Goal: Transaction & Acquisition: Purchase product/service

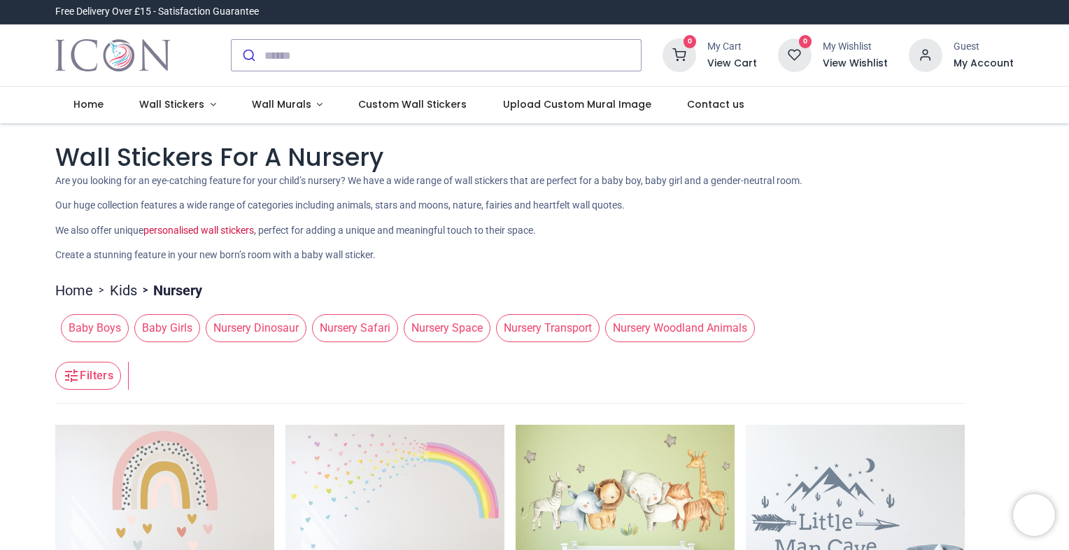
click at [506, 258] on p "Create a stunning feature in your new born’s room with a baby wall sticker." at bounding box center [534, 255] width 959 height 14
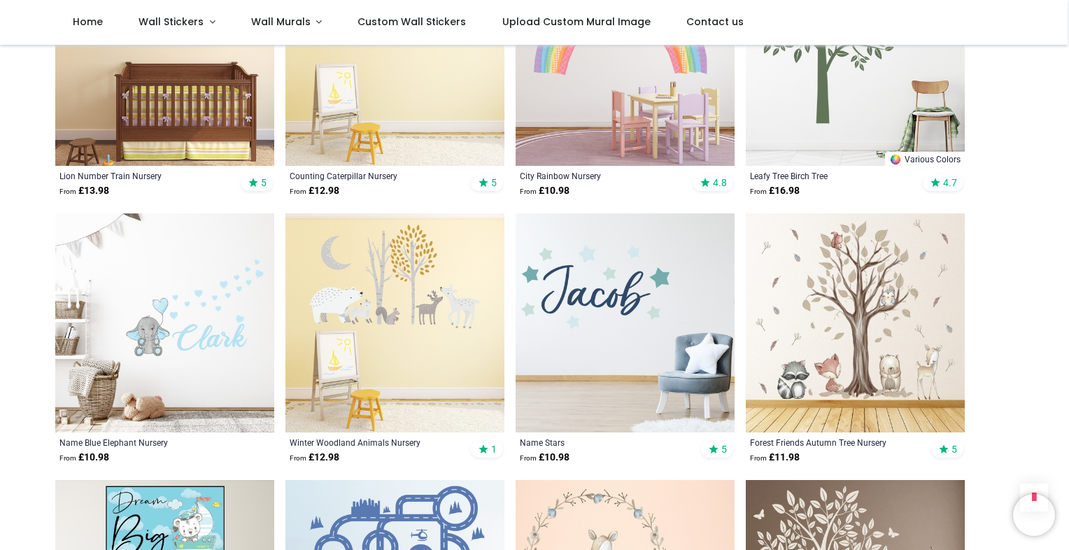
scroll to position [1484, 0]
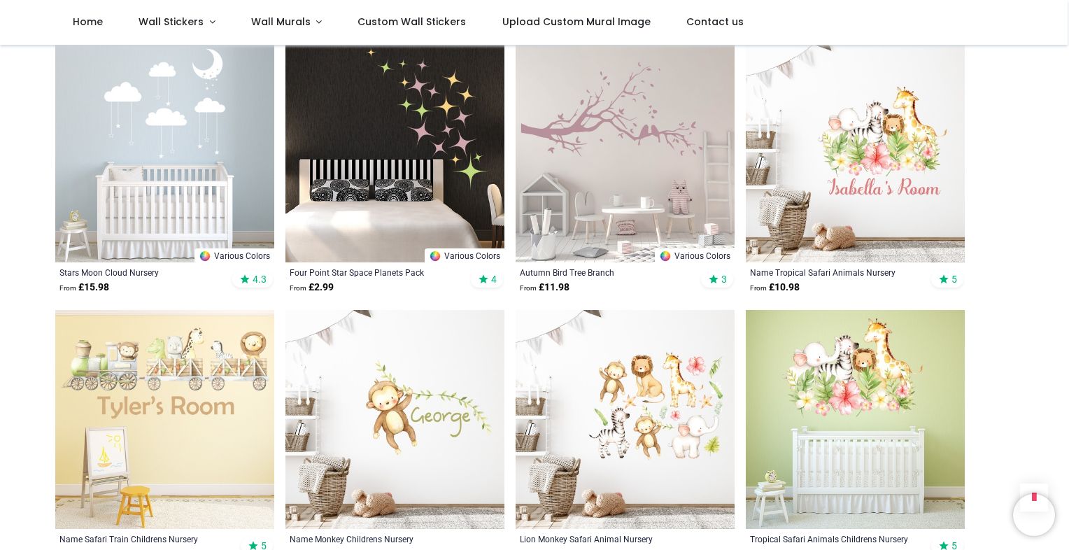
scroll to position [3527, 0]
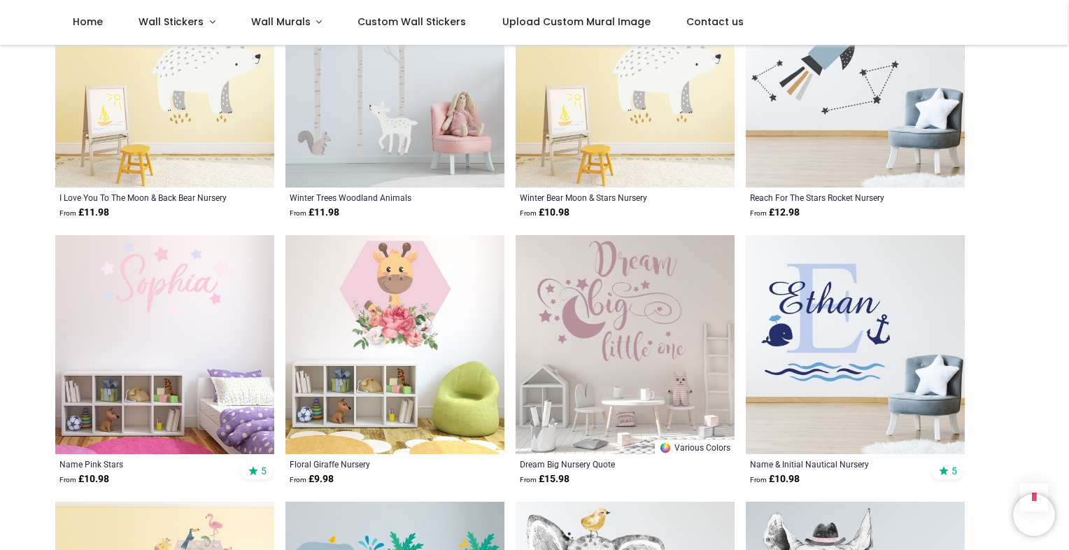
scroll to position [4954, 0]
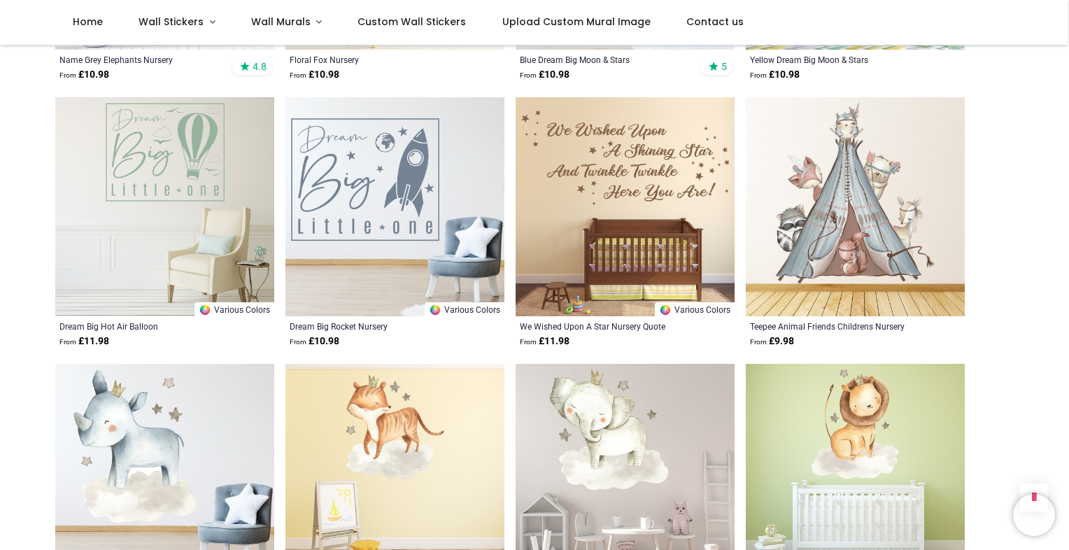
scroll to position [6410, 0]
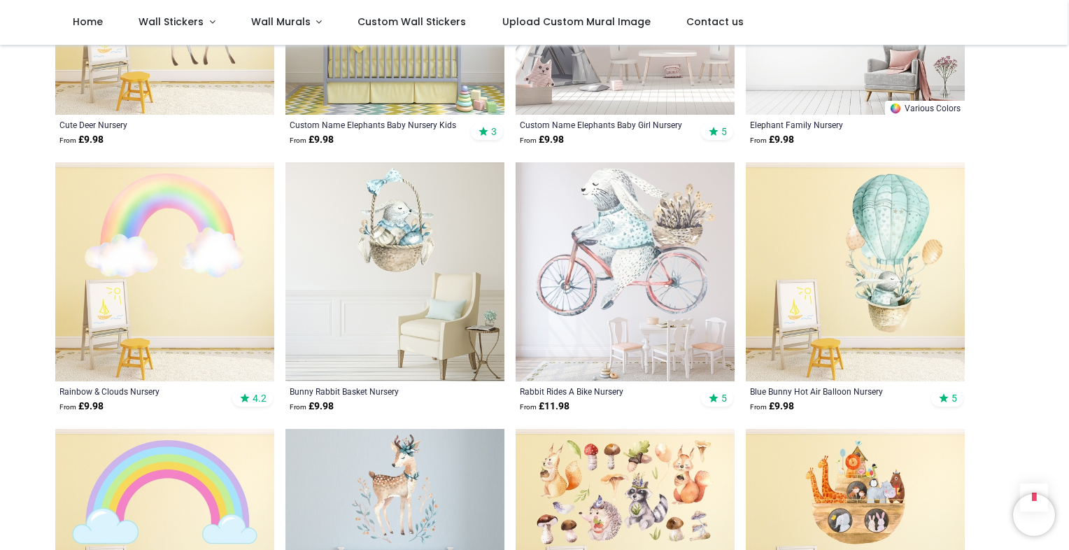
scroll to position [7725, 0]
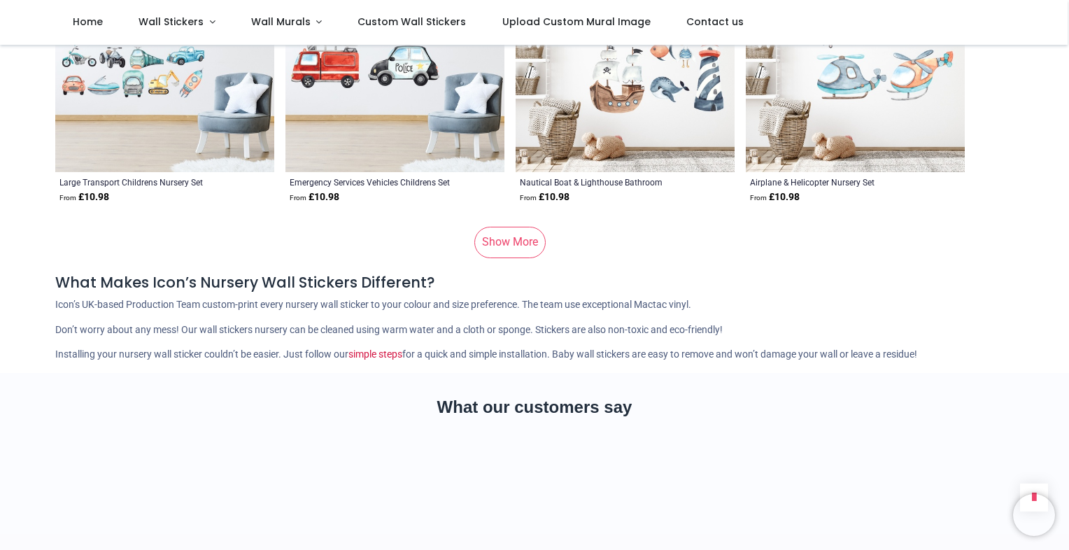
scroll to position [9461, 0]
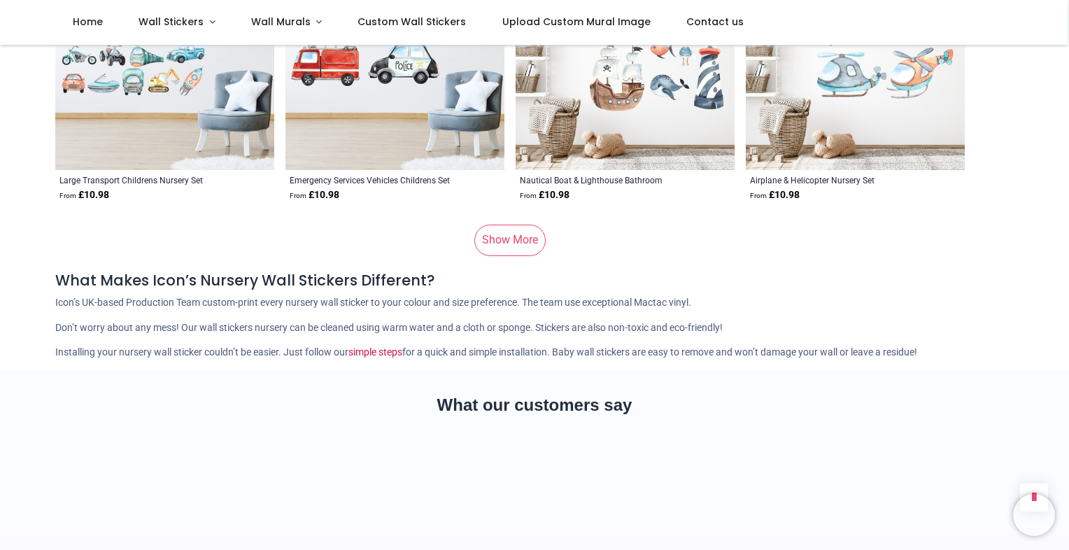
click at [509, 225] on link "Show More" at bounding box center [509, 240] width 71 height 31
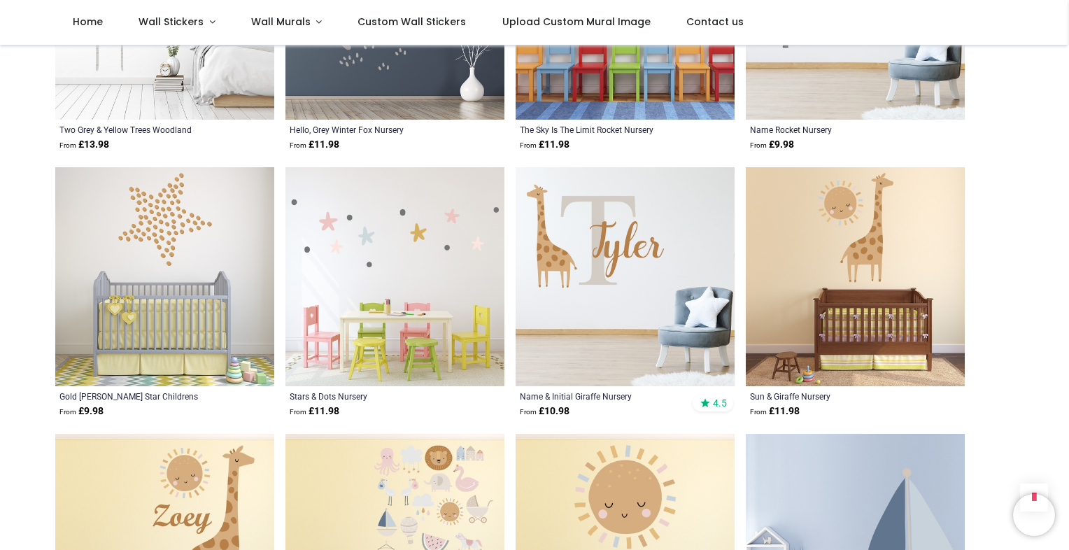
scroll to position [10636, 0]
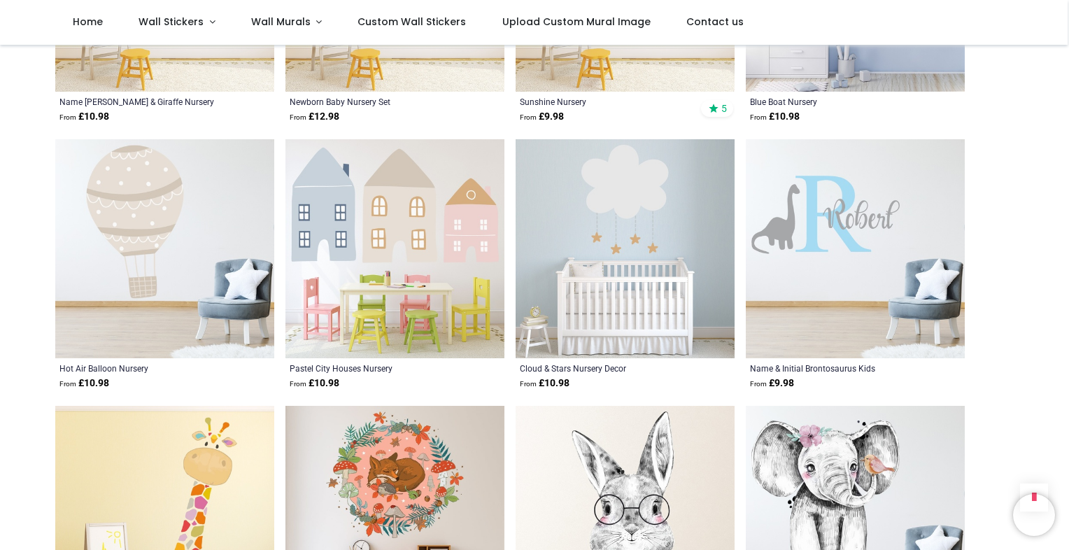
scroll to position [11140, 0]
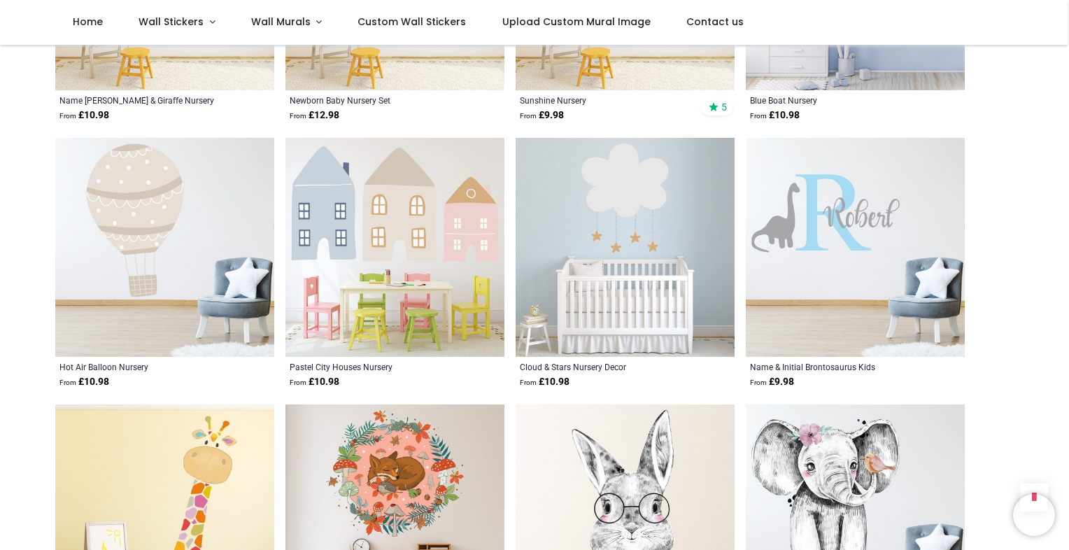
click at [438, 208] on img at bounding box center [395, 247] width 219 height 219
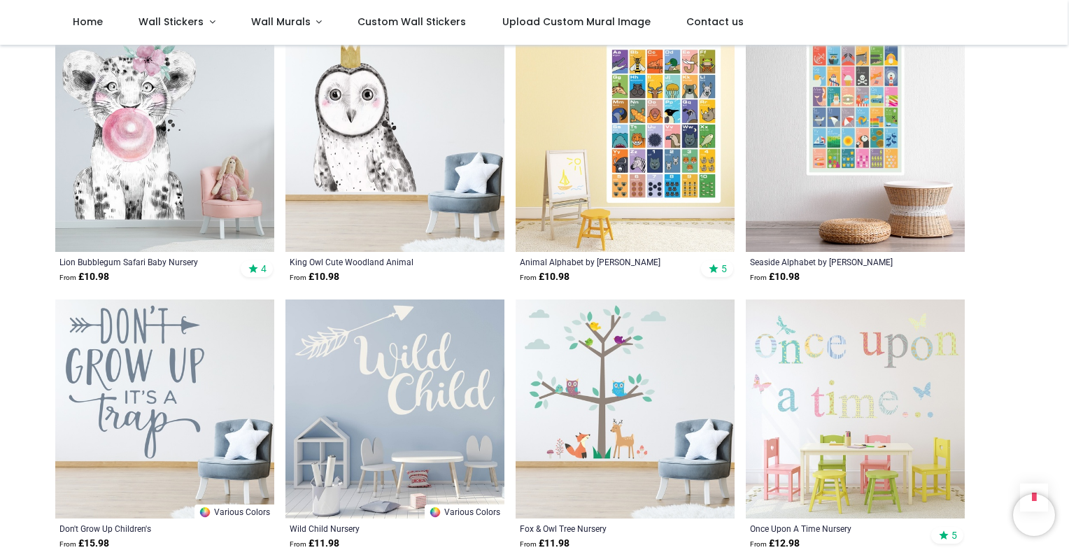
scroll to position [11834, 0]
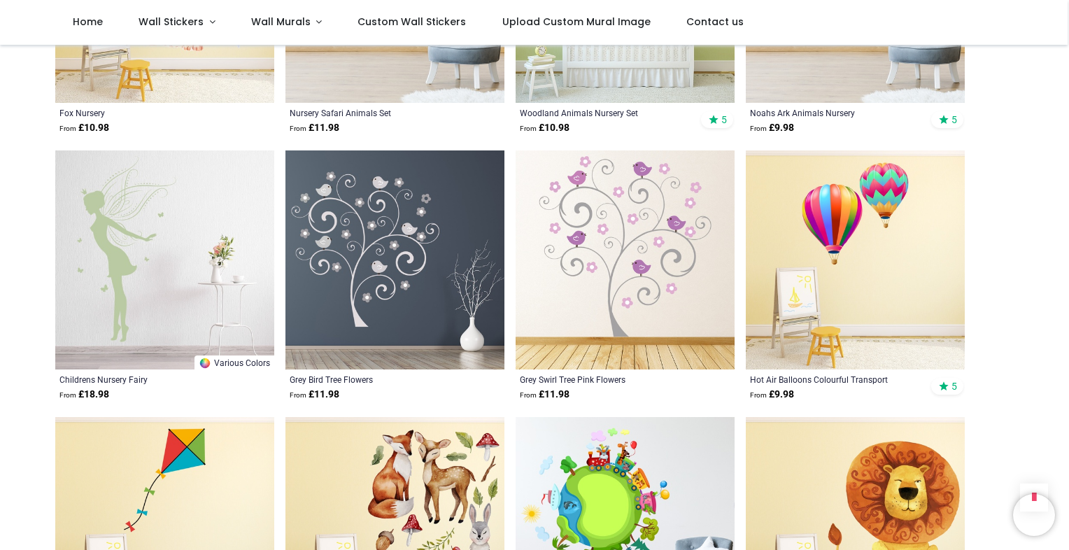
scroll to position [13822, 0]
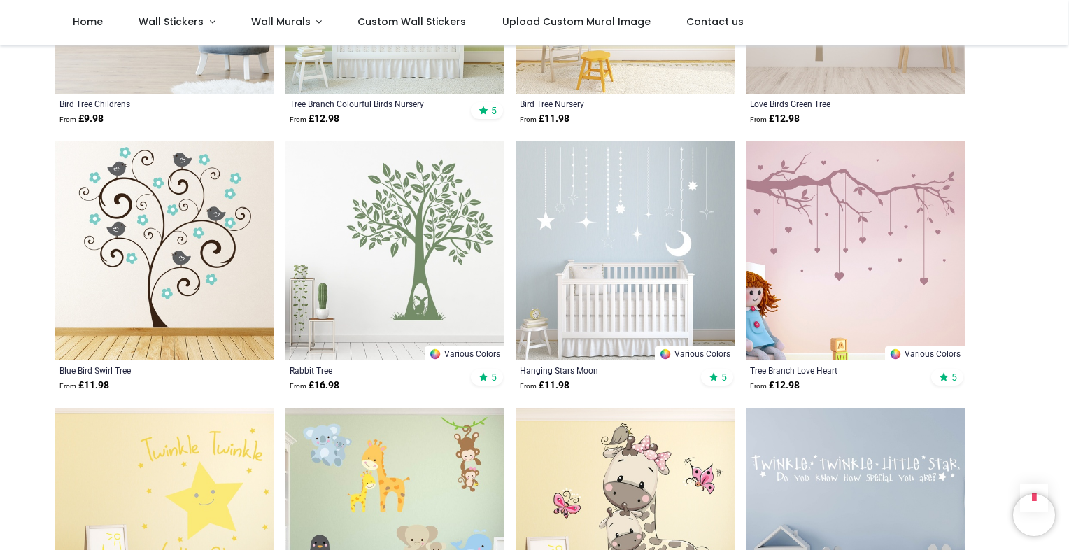
scroll to position [15697, 0]
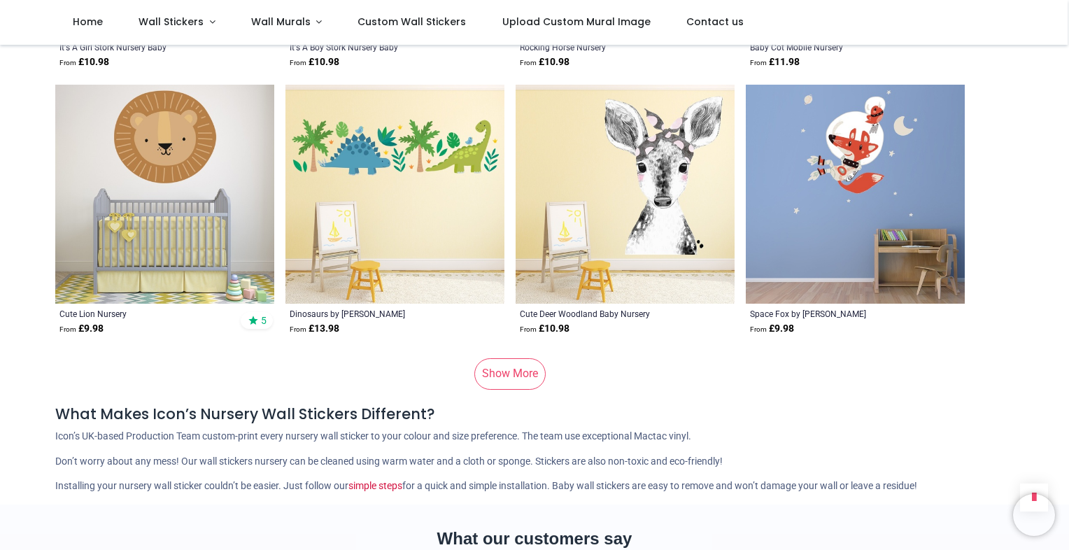
scroll to position [18662, 0]
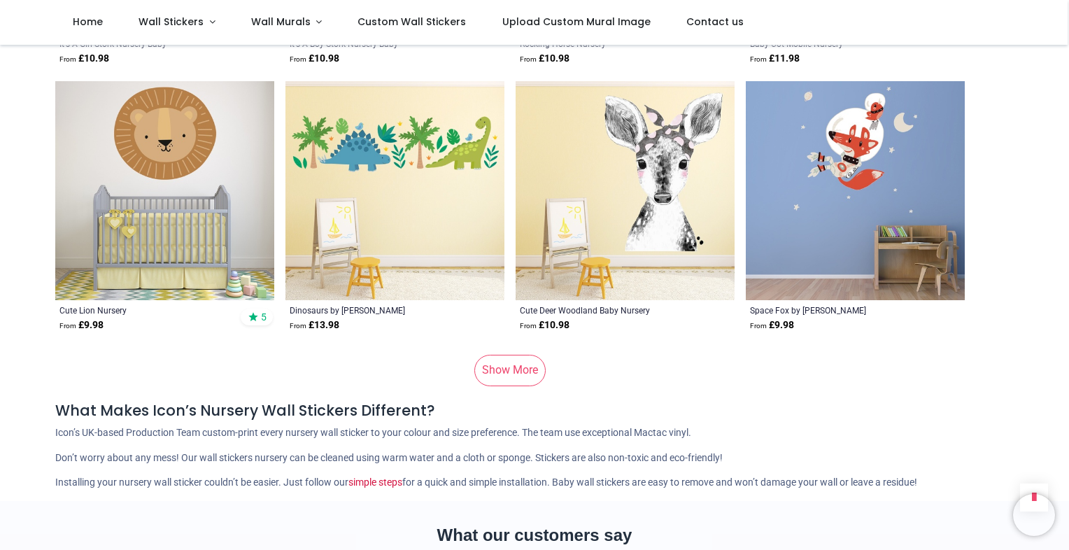
click at [512, 355] on link "Show More" at bounding box center [509, 370] width 71 height 31
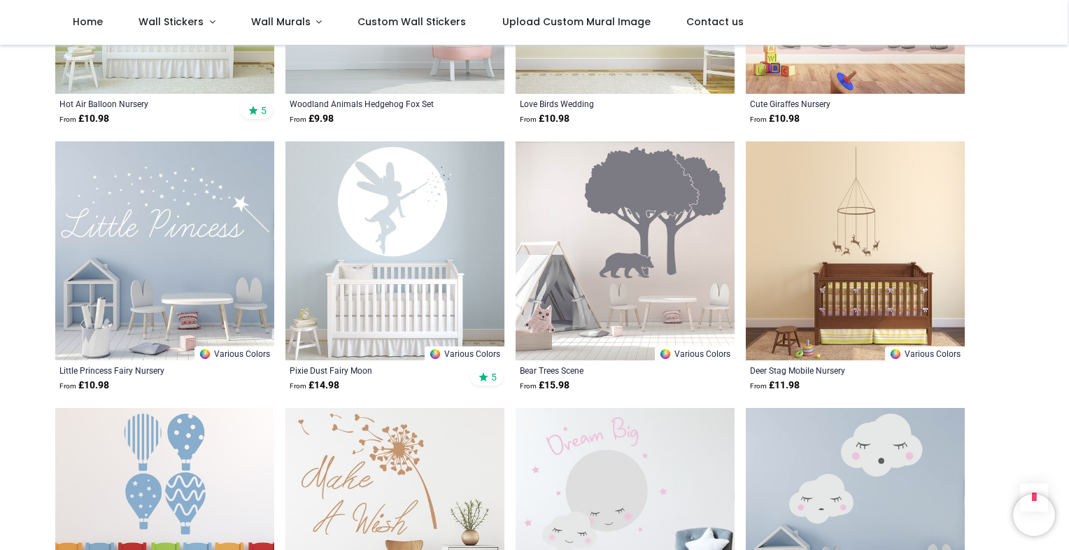
scroll to position [20230, 0]
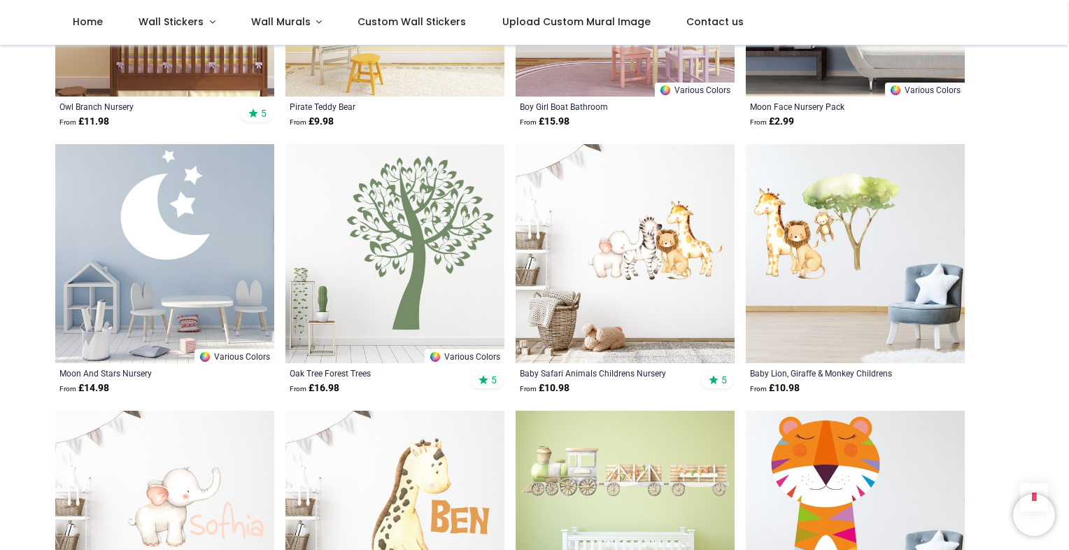
scroll to position [21578, 0]
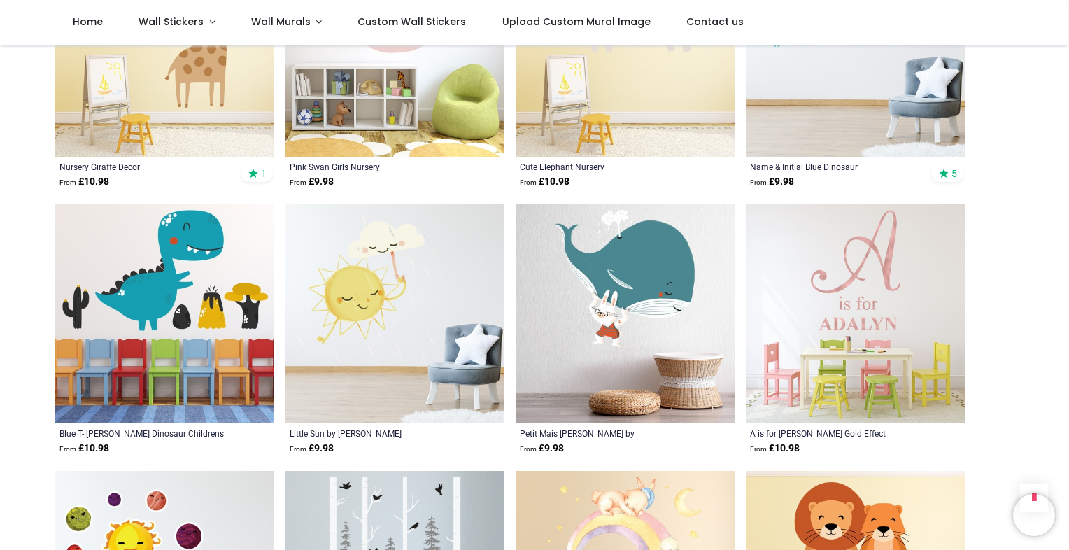
scroll to position [23646, 0]
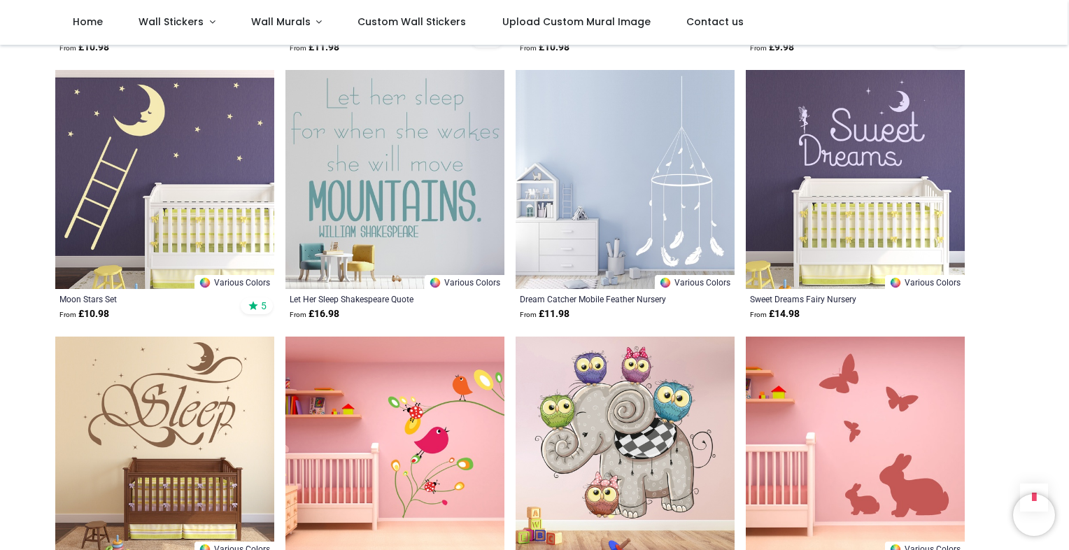
scroll to position [25074, 0]
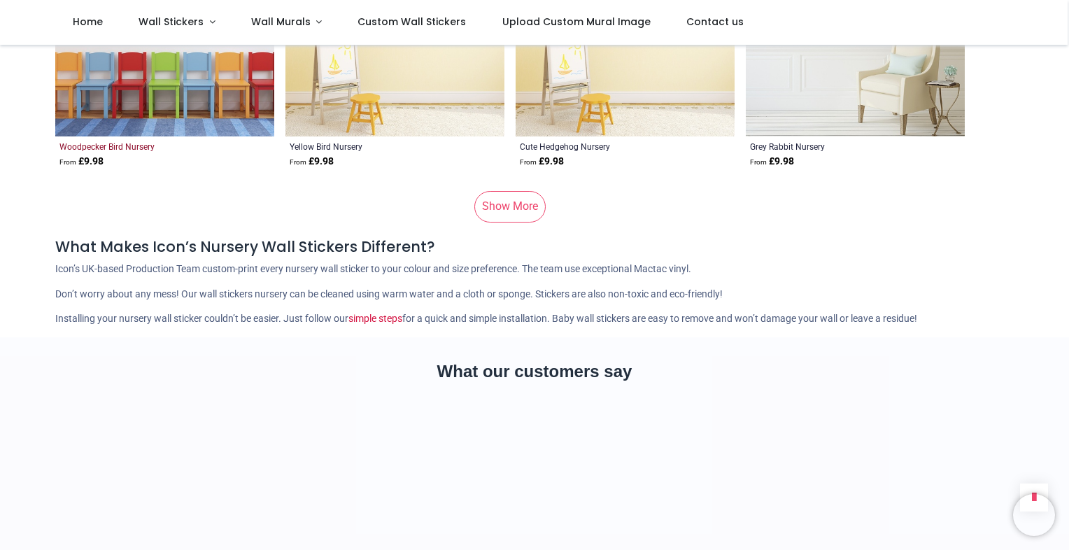
scroll to position [28159, 0]
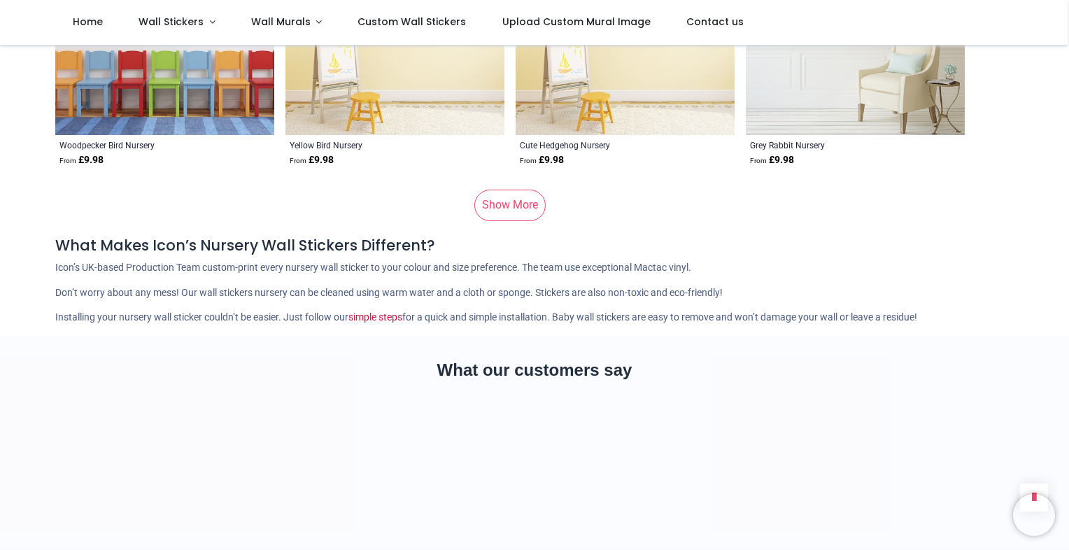
click at [502, 190] on link "Show More" at bounding box center [509, 205] width 71 height 31
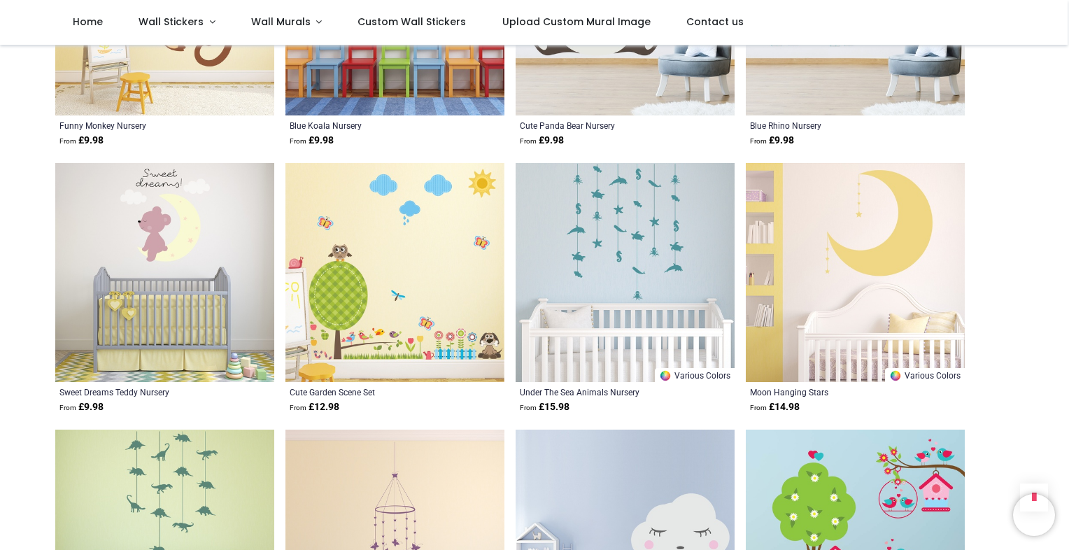
scroll to position [29209, 0]
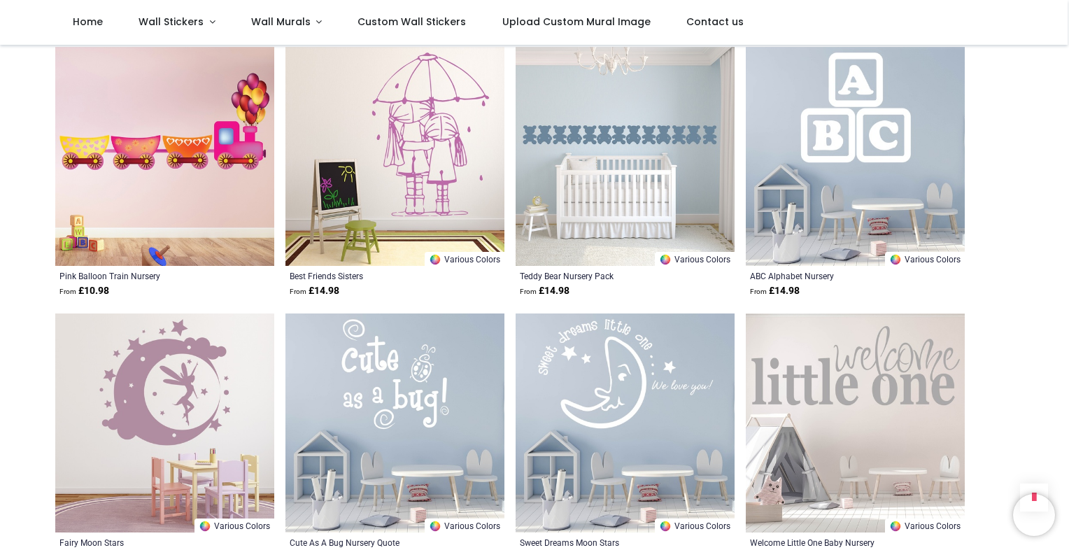
scroll to position [30245, 0]
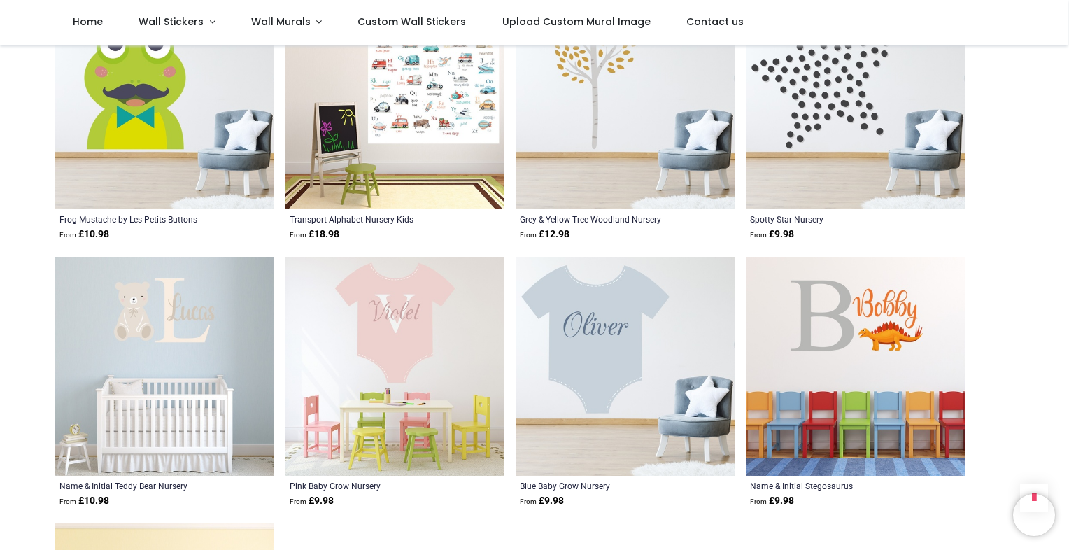
scroll to position [34802, 0]
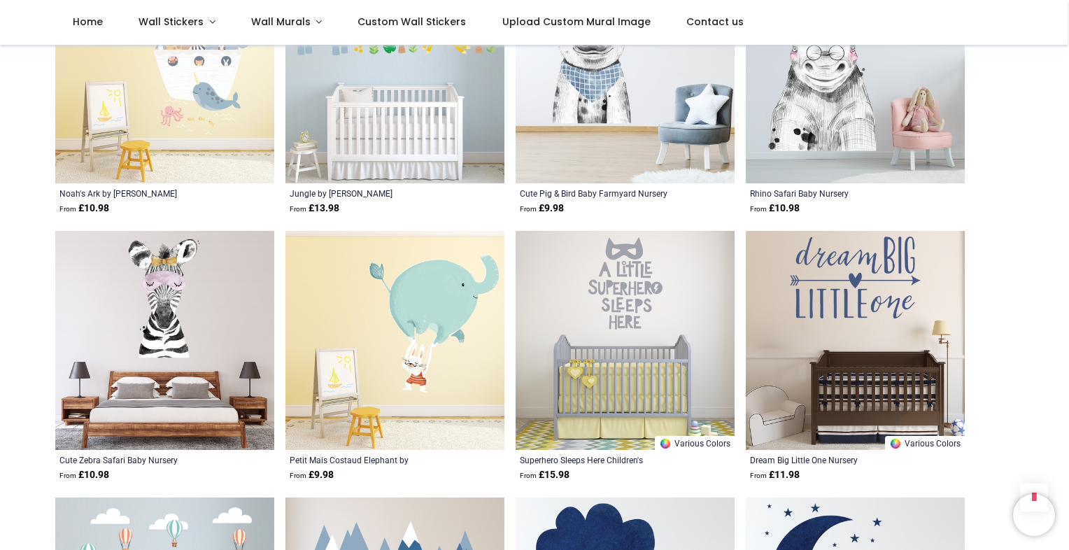
scroll to position [706, 0]
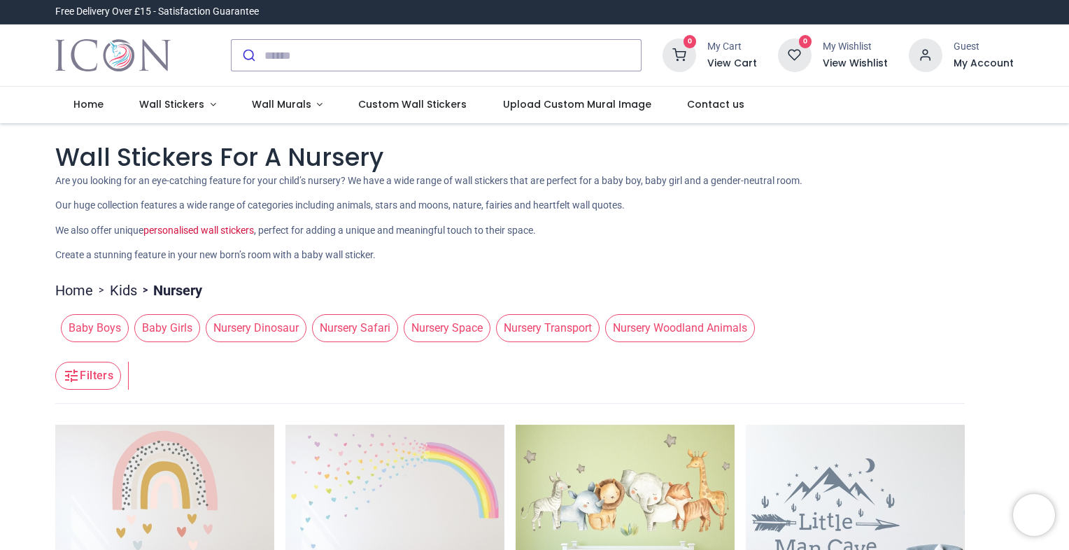
click at [114, 295] on link "Kids" at bounding box center [123, 291] width 27 height 20
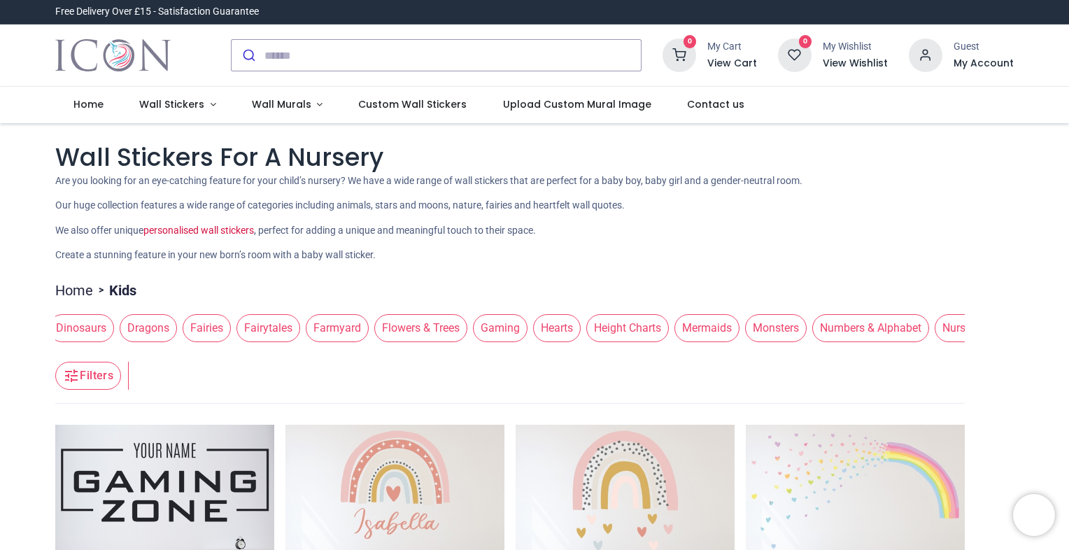
scroll to position [0, 571]
drag, startPoint x: 879, startPoint y: 328, endPoint x: 288, endPoint y: 352, distance: 591.8
drag, startPoint x: 700, startPoint y: 330, endPoint x: 211, endPoint y: 332, distance: 489.1
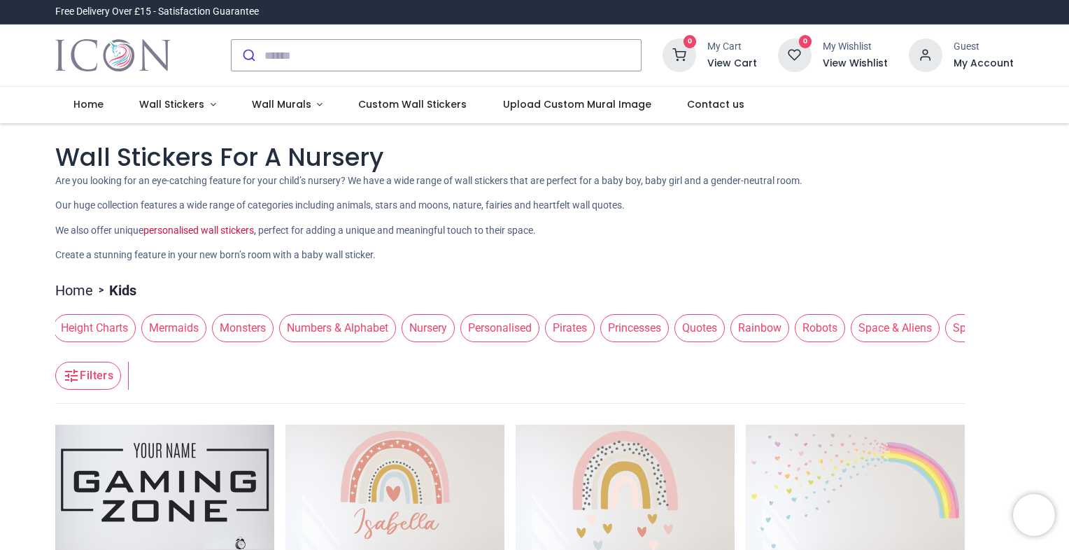
click at [212, 332] on span "Monsters" at bounding box center [243, 328] width 62 height 28
drag, startPoint x: 642, startPoint y: 326, endPoint x: 377, endPoint y: 322, distance: 264.5
click at [377, 322] on span "Princesses" at bounding box center [371, 328] width 69 height 28
click at [218, 324] on span "Personalised" at bounding box center [235, 328] width 79 height 28
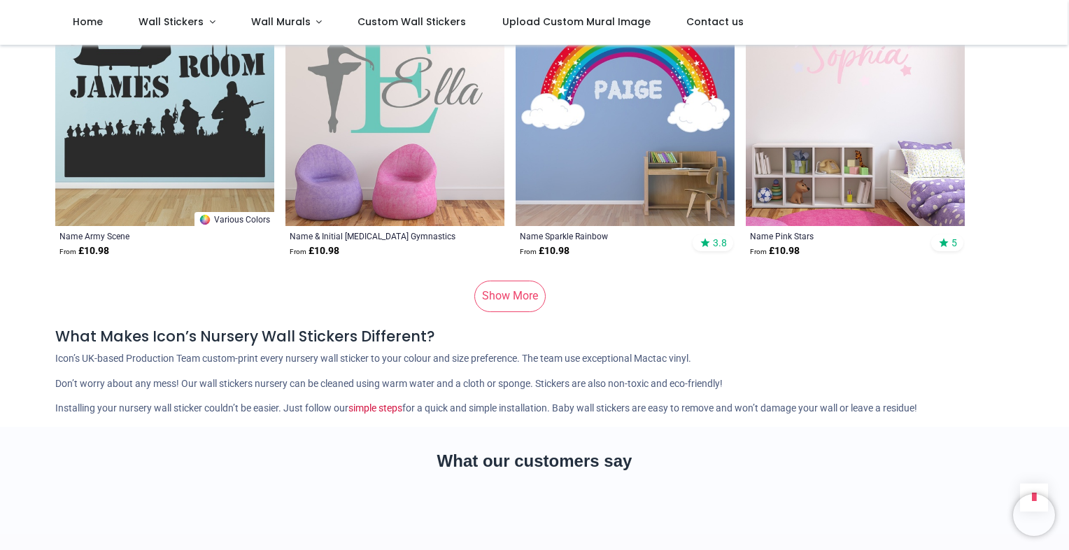
scroll to position [2043, 0]
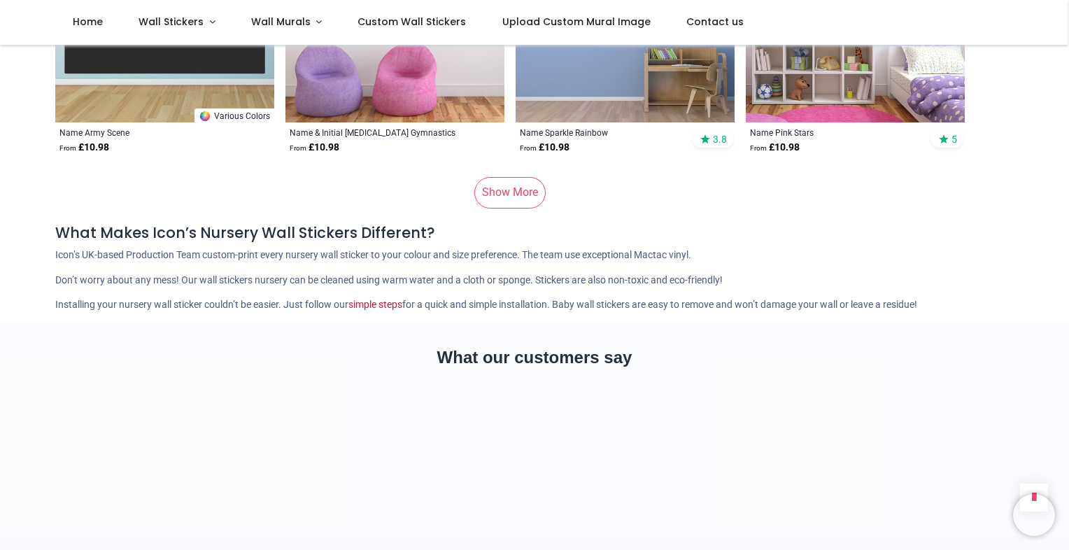
click at [528, 195] on link "Show More" at bounding box center [509, 192] width 71 height 31
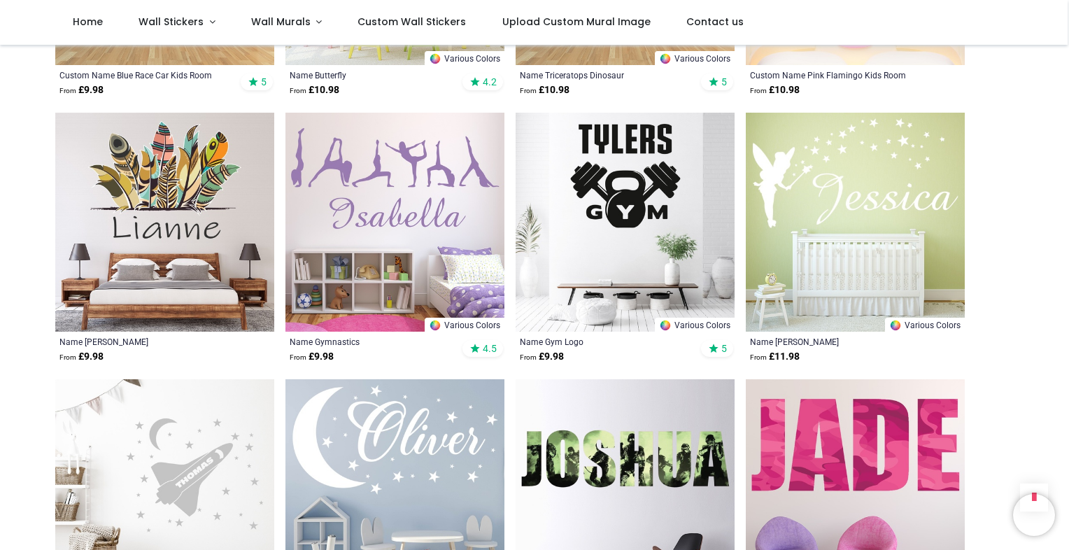
scroll to position [3532, 0]
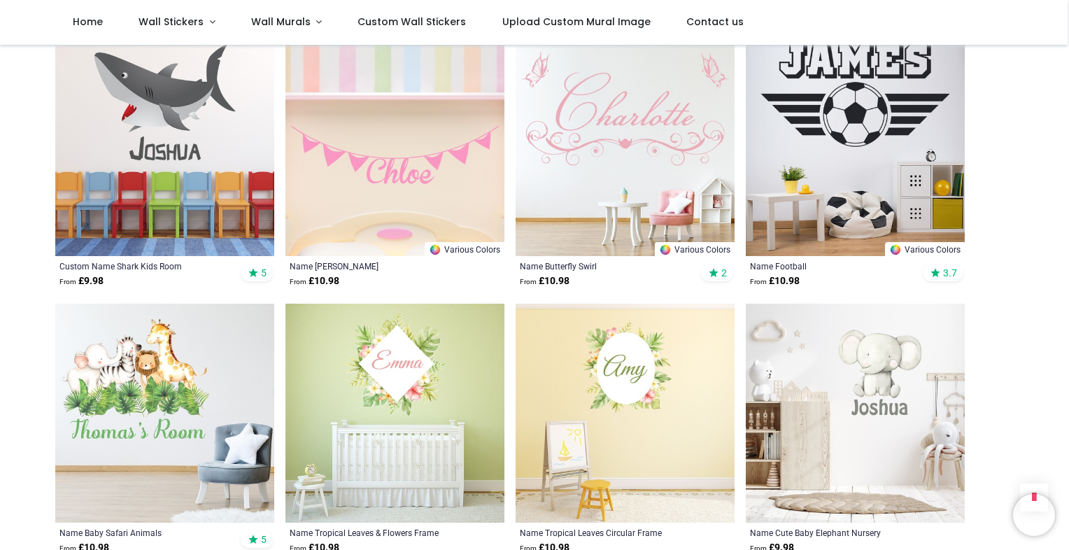
scroll to position [5122, 0]
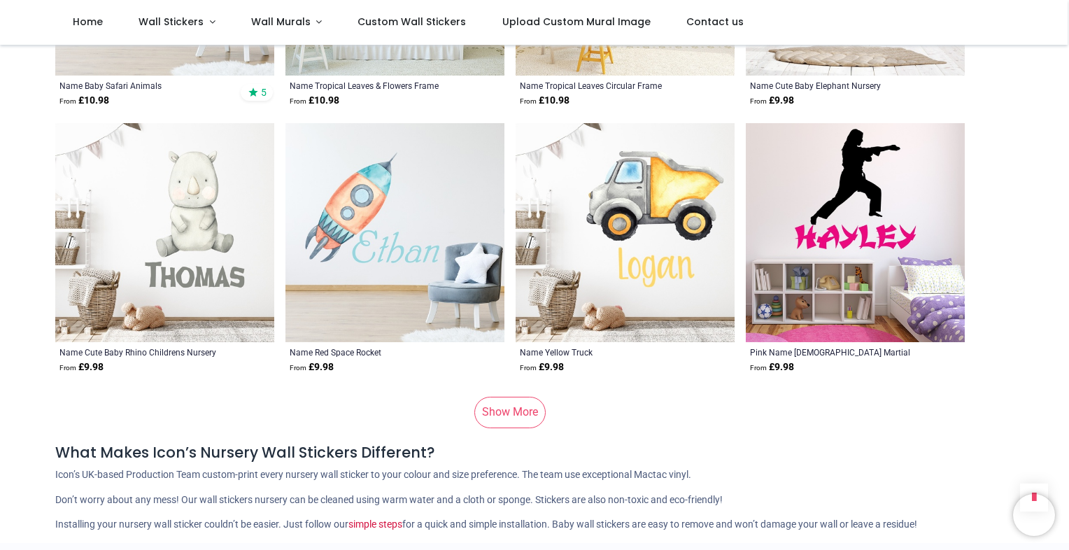
scroll to position [5570, 0]
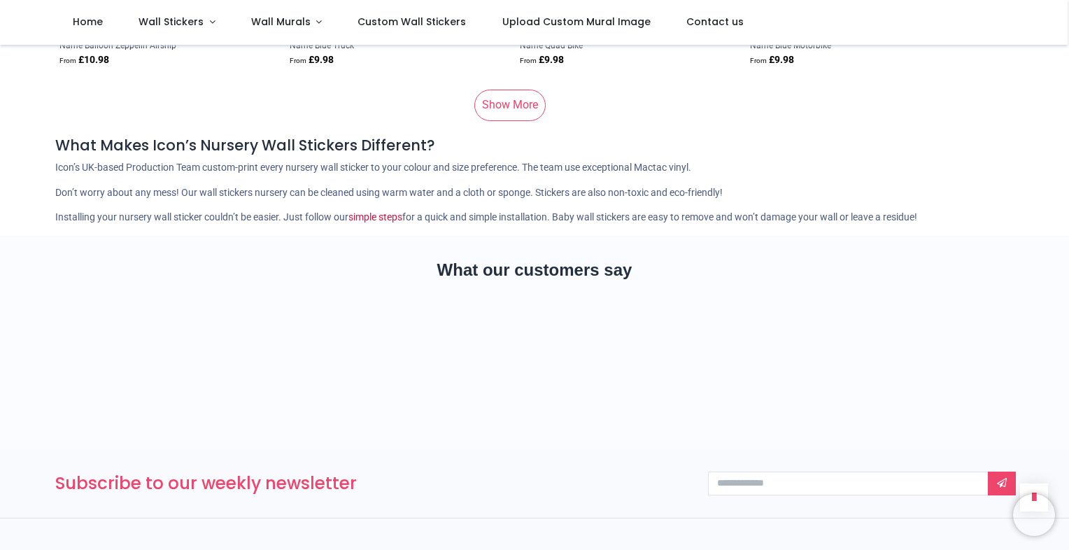
scroll to position [11476, 0]
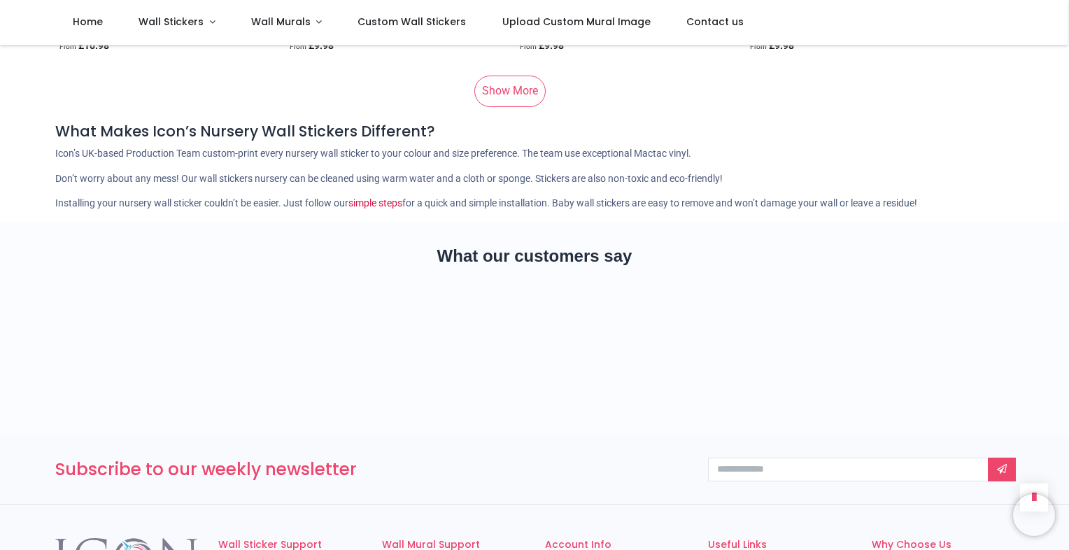
click at [521, 83] on link "Show More" at bounding box center [509, 91] width 71 height 31
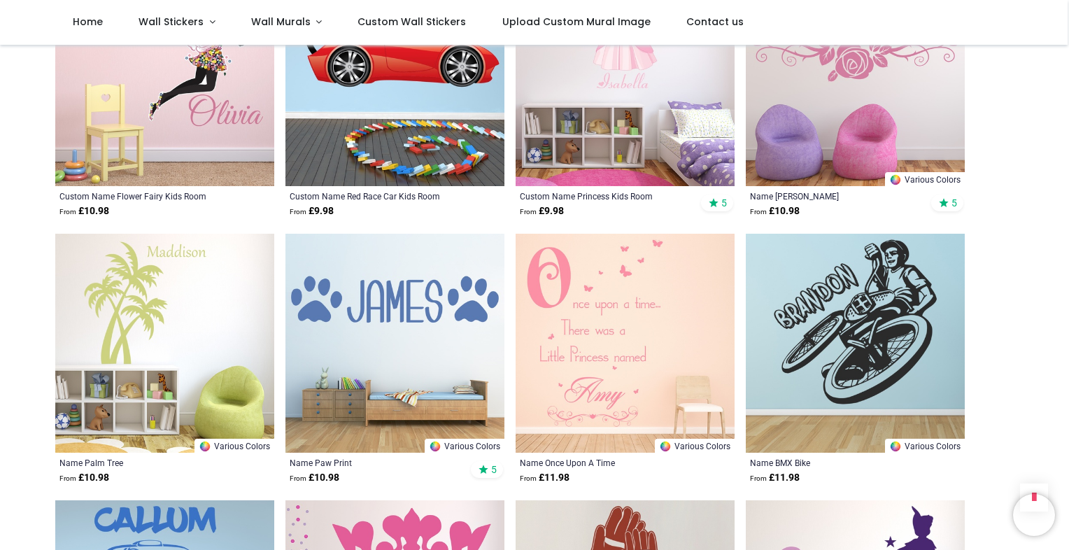
scroll to position [13491, 0]
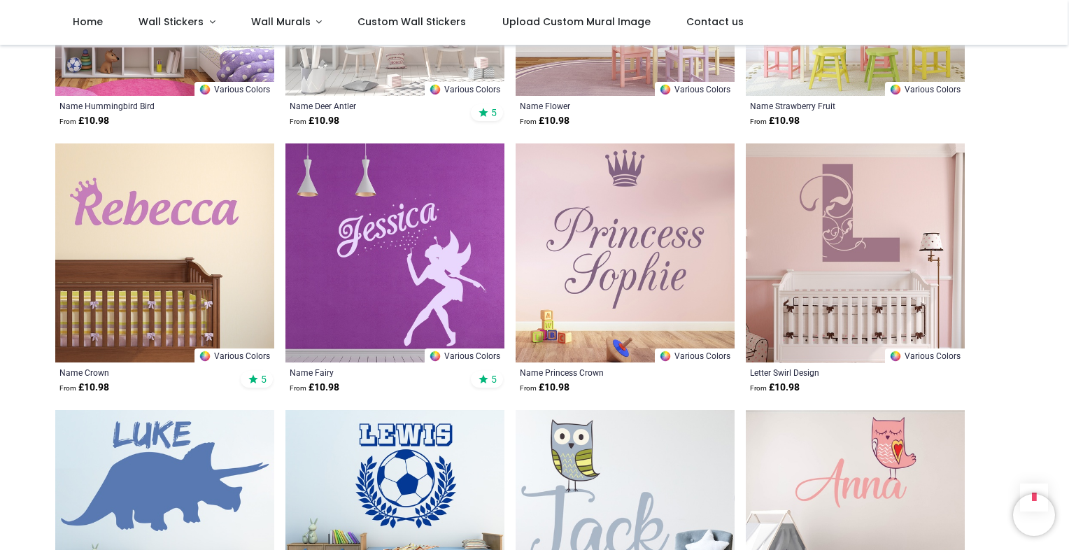
scroll to position [17270, 0]
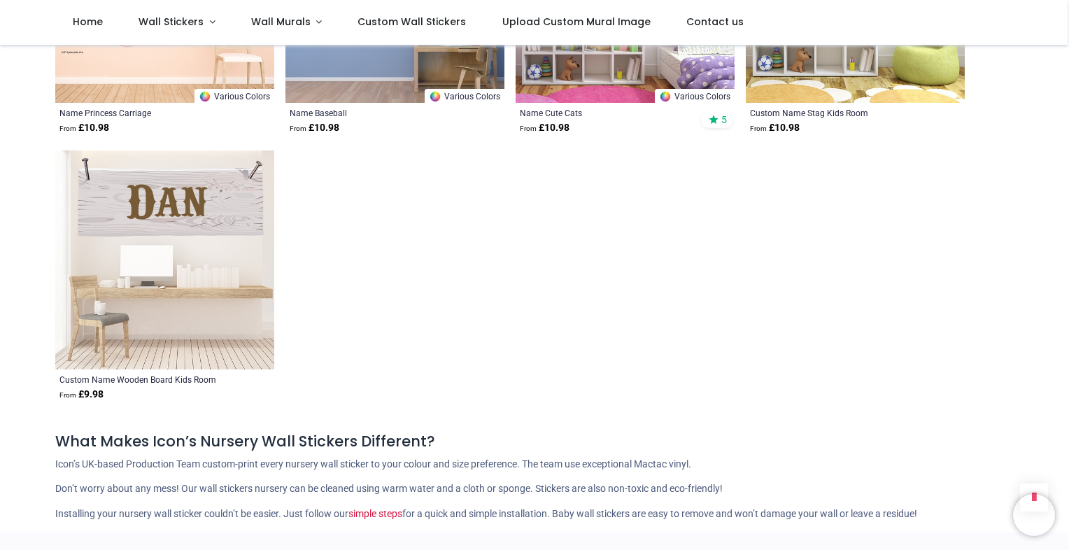
scroll to position [19178, 0]
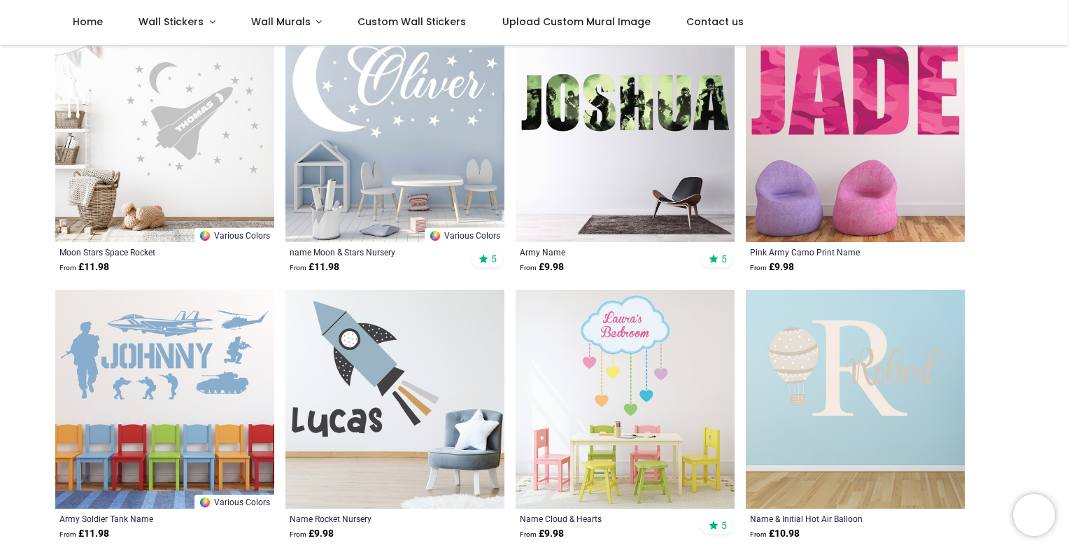
scroll to position [96, 0]
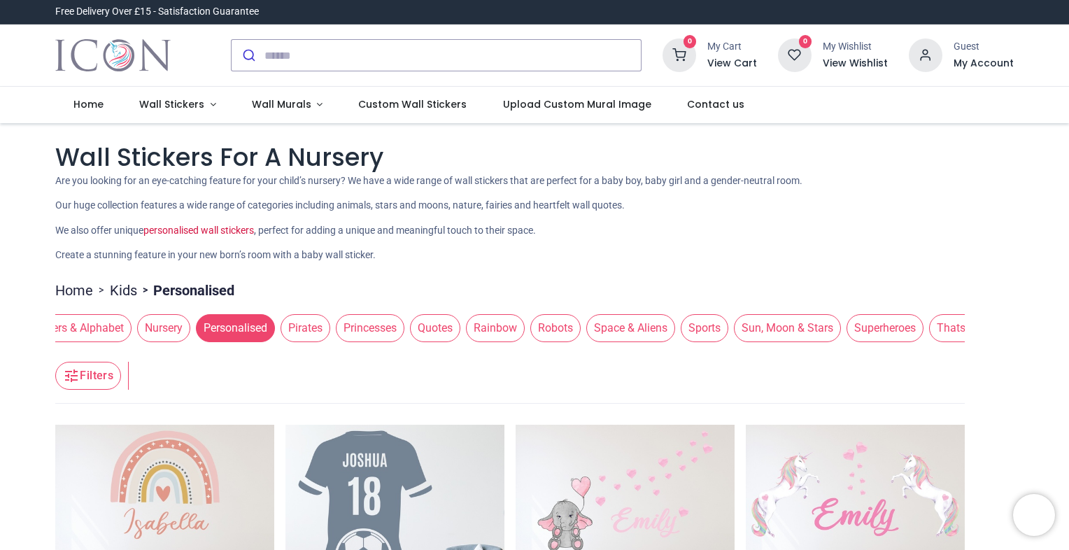
click at [347, 330] on span "Princesses" at bounding box center [370, 328] width 69 height 28
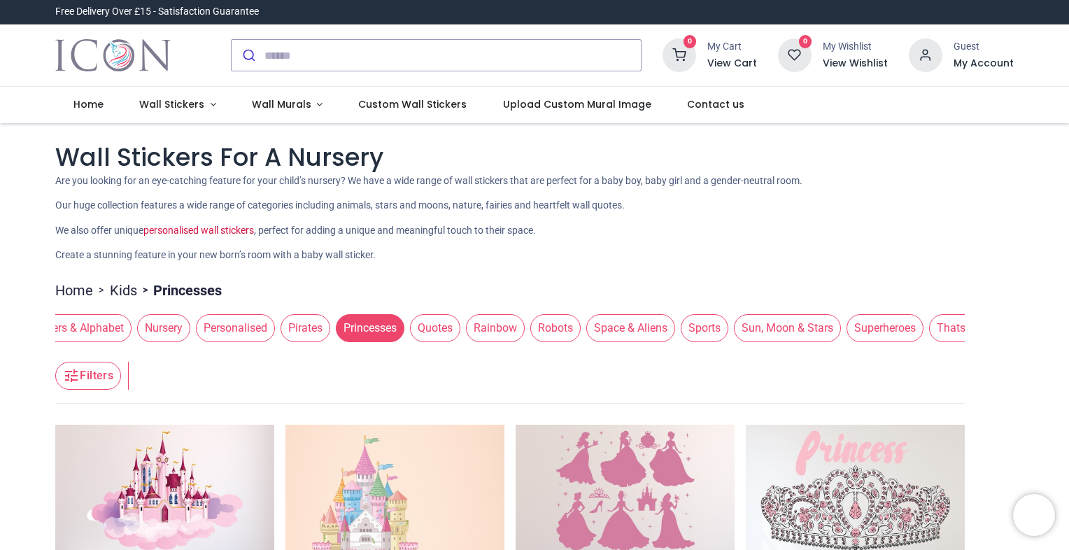
scroll to position [28, 0]
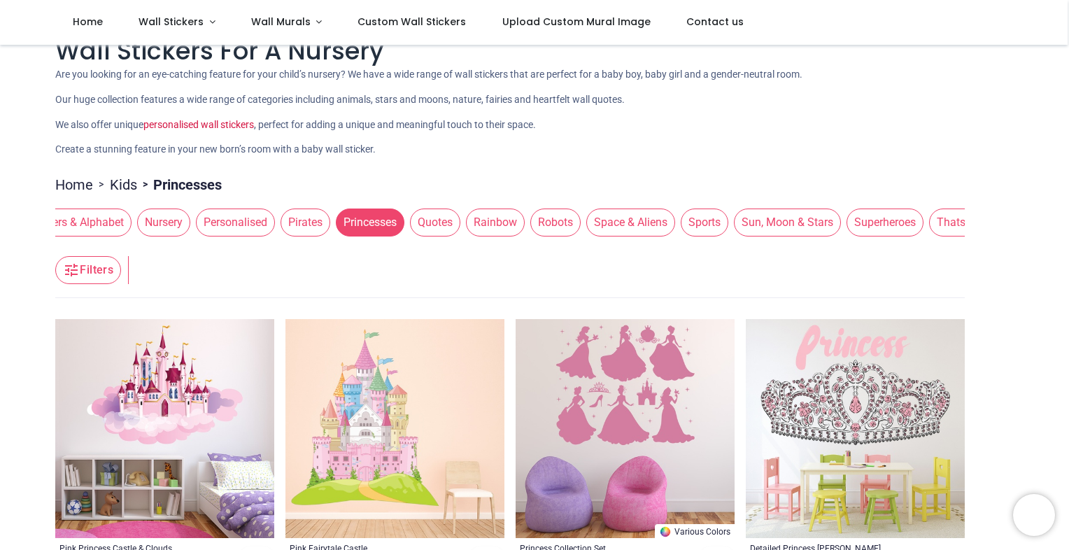
click at [1013, 153] on p "Create a stunning feature in your new born’s room with a baby wall sticker." at bounding box center [534, 150] width 959 height 14
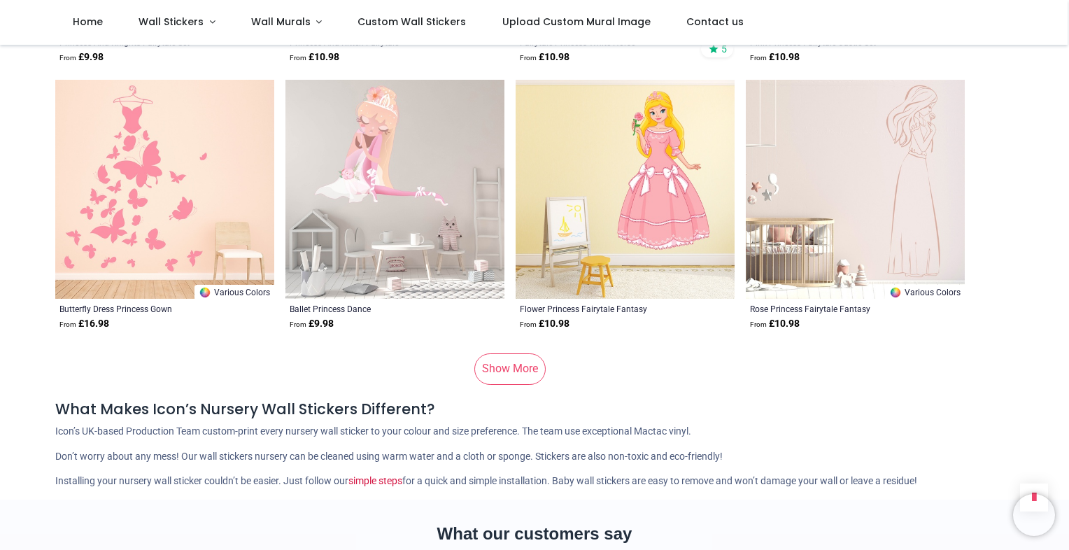
scroll to position [1880, 0]
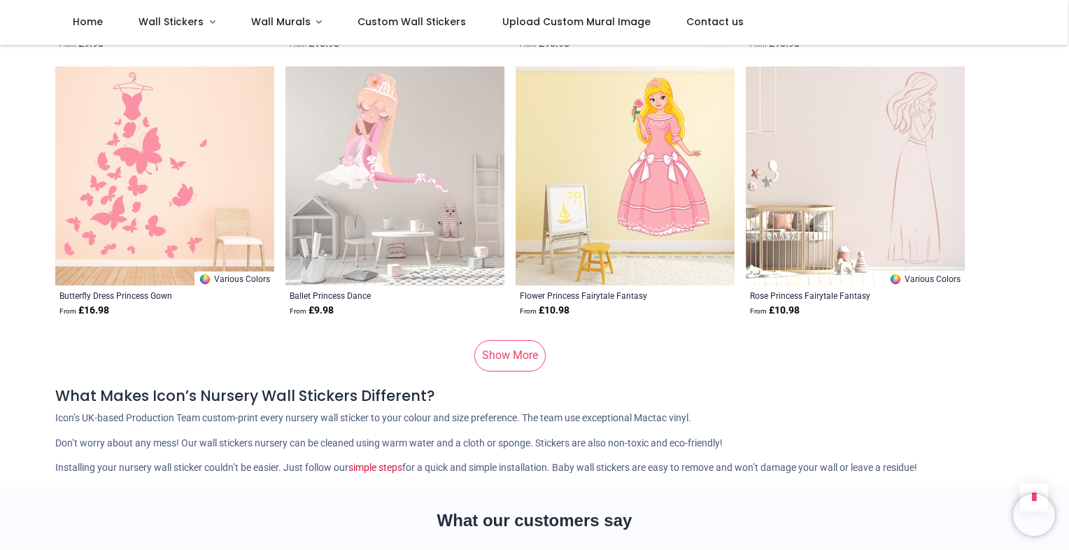
click at [493, 362] on link "Show More" at bounding box center [509, 355] width 71 height 31
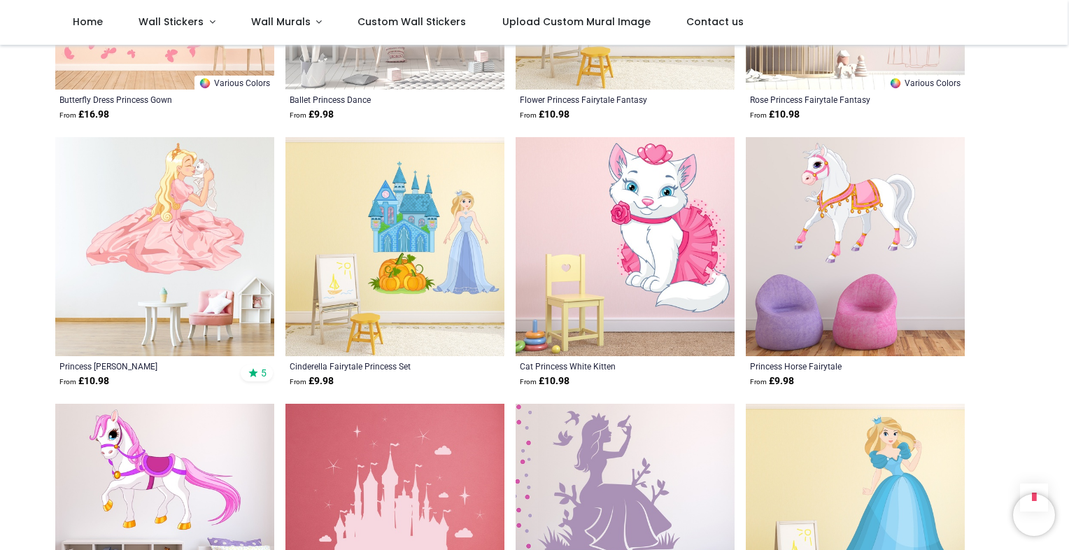
click at [0, 273] on html "Login • Register Home Wall Stickers" at bounding box center [534, 275] width 1069 height 550
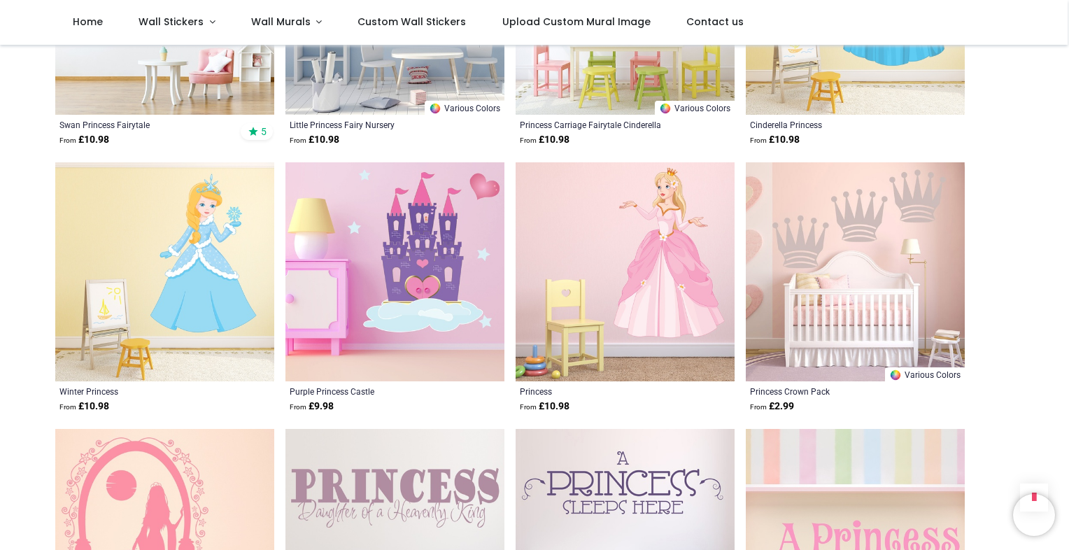
scroll to position [3392, 0]
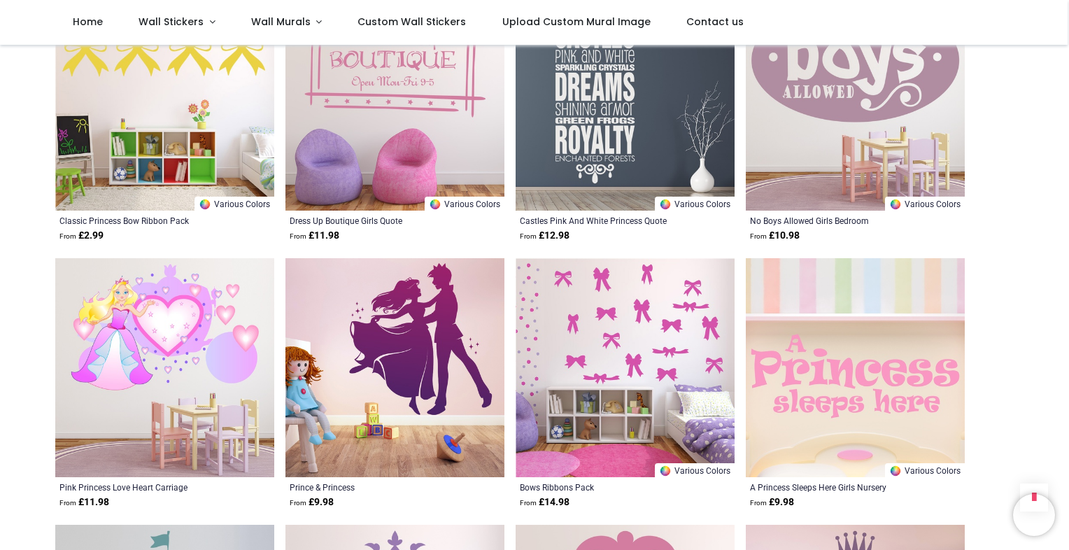
scroll to position [5575, 0]
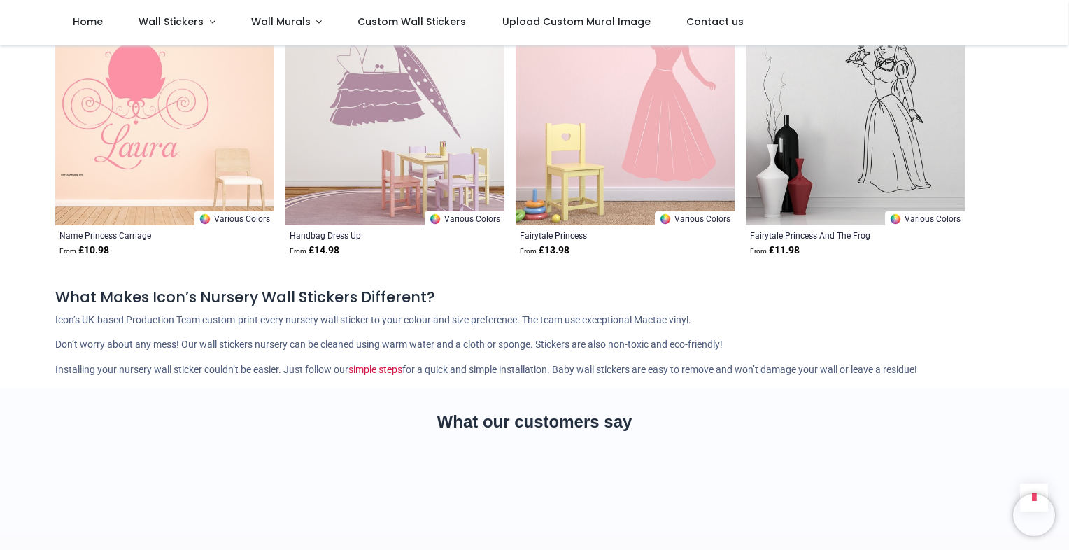
scroll to position [6751, 0]
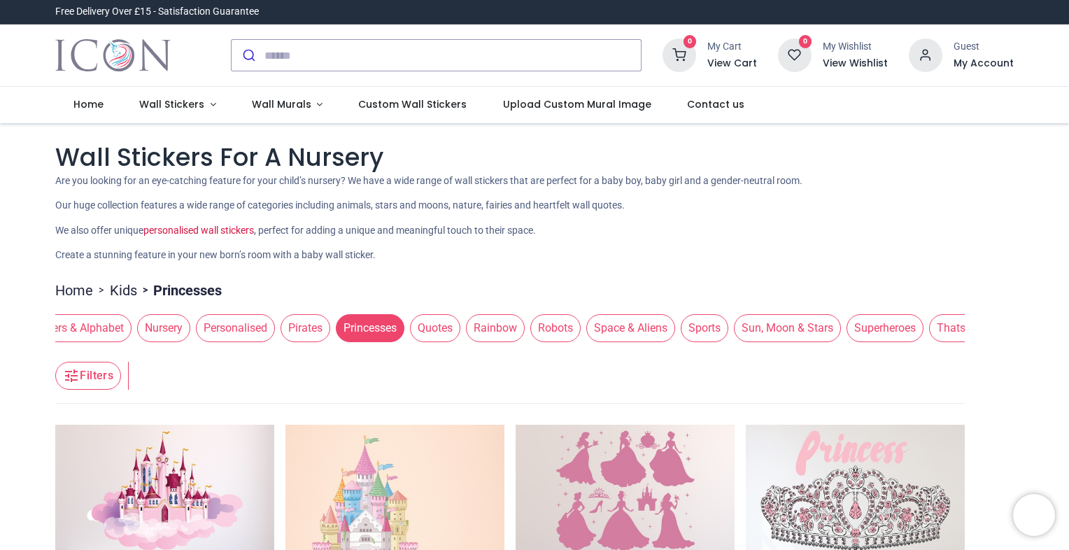
scroll to position [0, 1486]
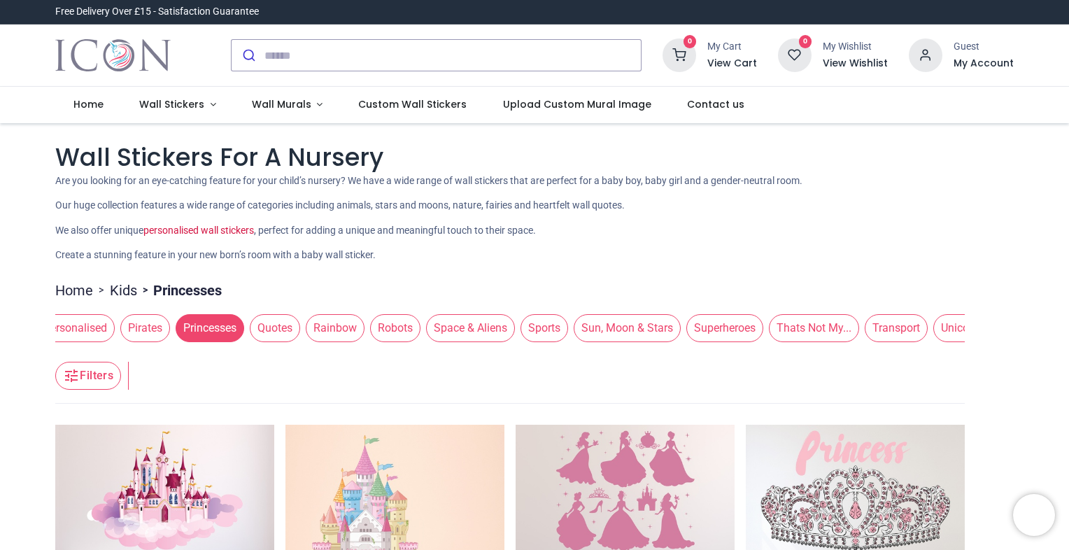
drag, startPoint x: 589, startPoint y: 327, endPoint x: 274, endPoint y: 339, distance: 314.4
click at [274, 339] on div "3D Animals Army Care Bears Circus Clouds Cowboys Dance & Gymnastics Dinosaurs D…" at bounding box center [510, 328] width 910 height 39
click at [944, 329] on span "Unicorns" at bounding box center [962, 328] width 59 height 28
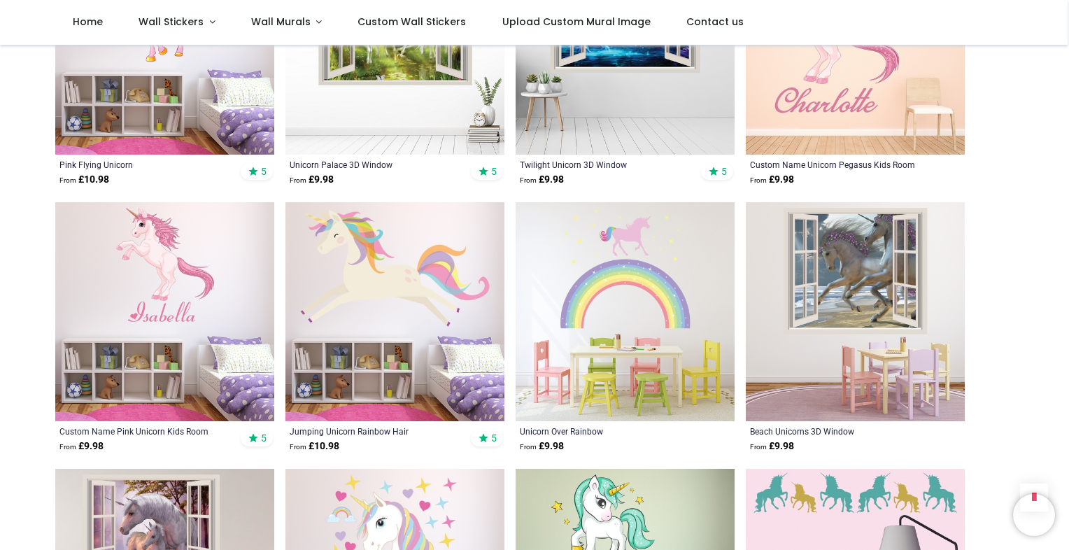
scroll to position [1506, 0]
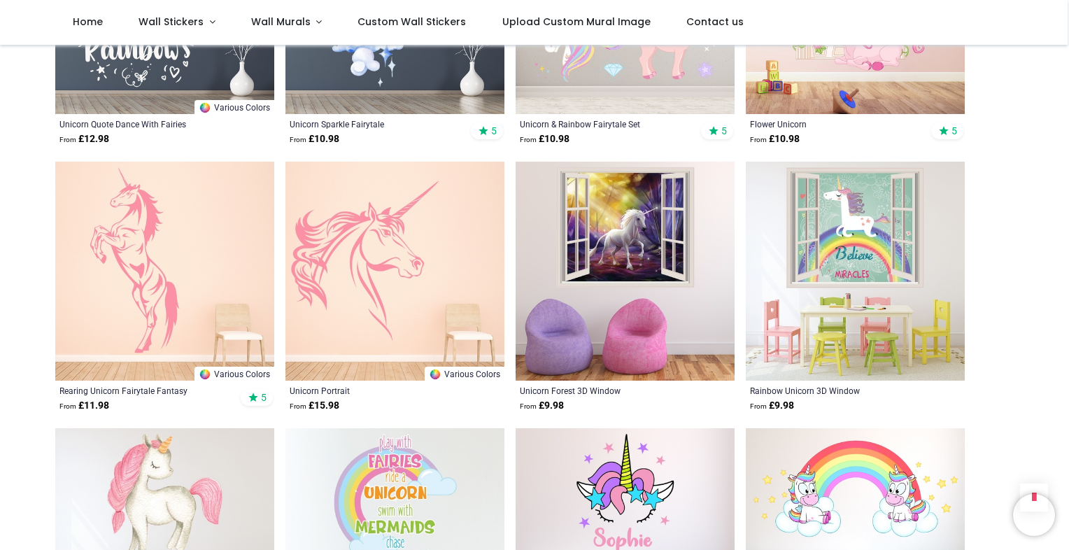
scroll to position [3488, 0]
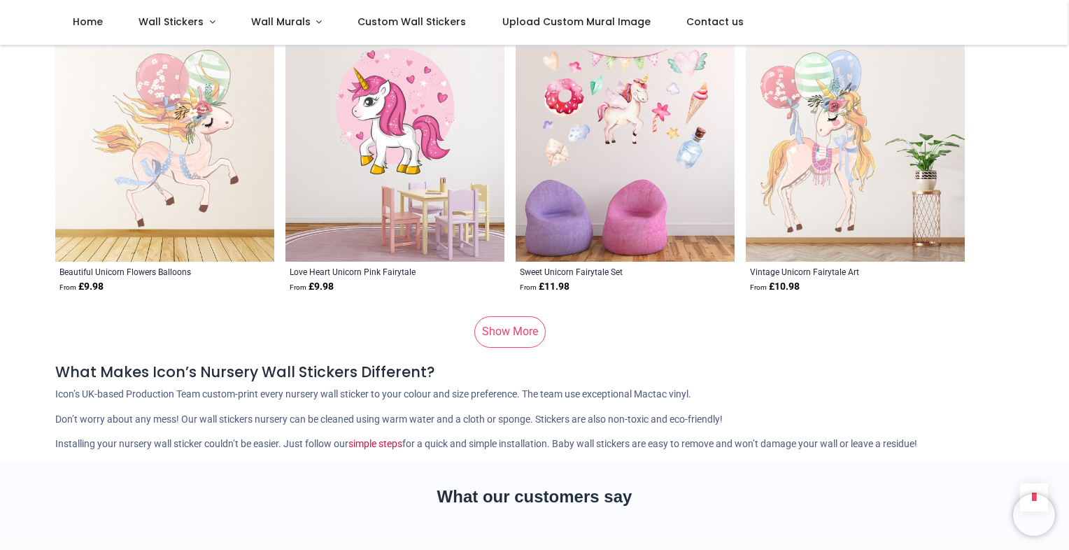
scroll to position [5639, 0]
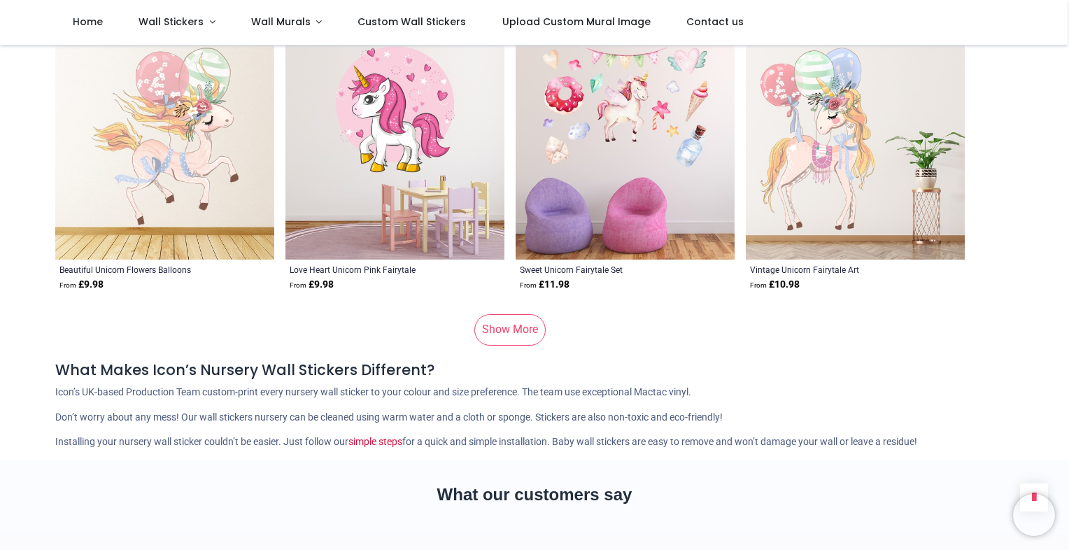
click at [521, 316] on link "Show More" at bounding box center [509, 329] width 71 height 31
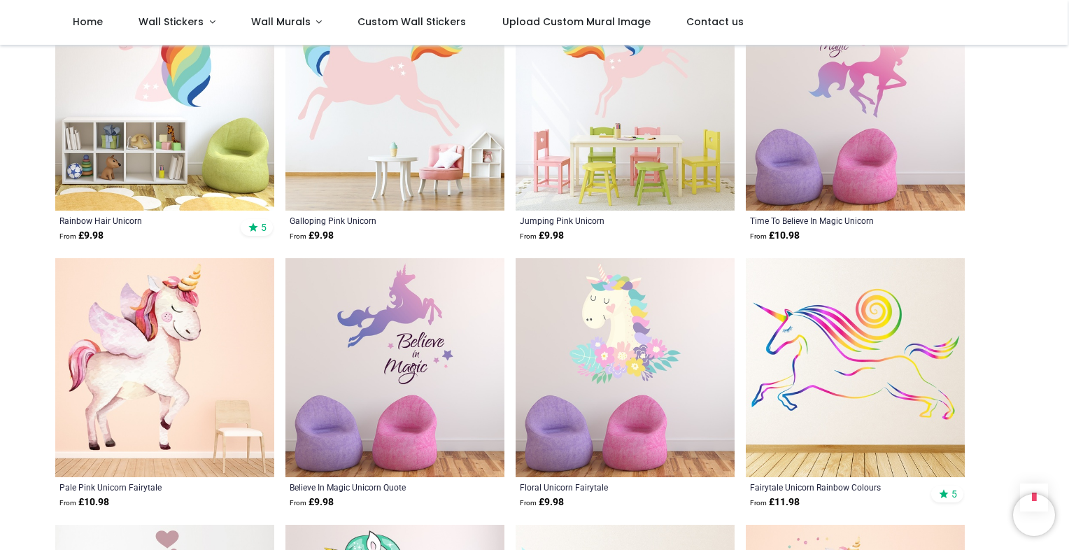
scroll to position [7089, 0]
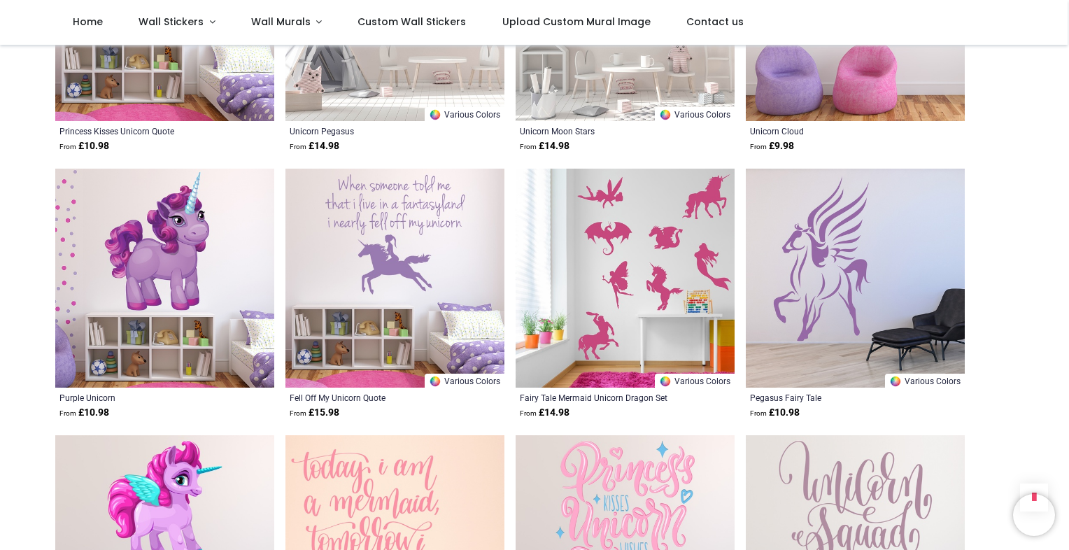
scroll to position [8993, 0]
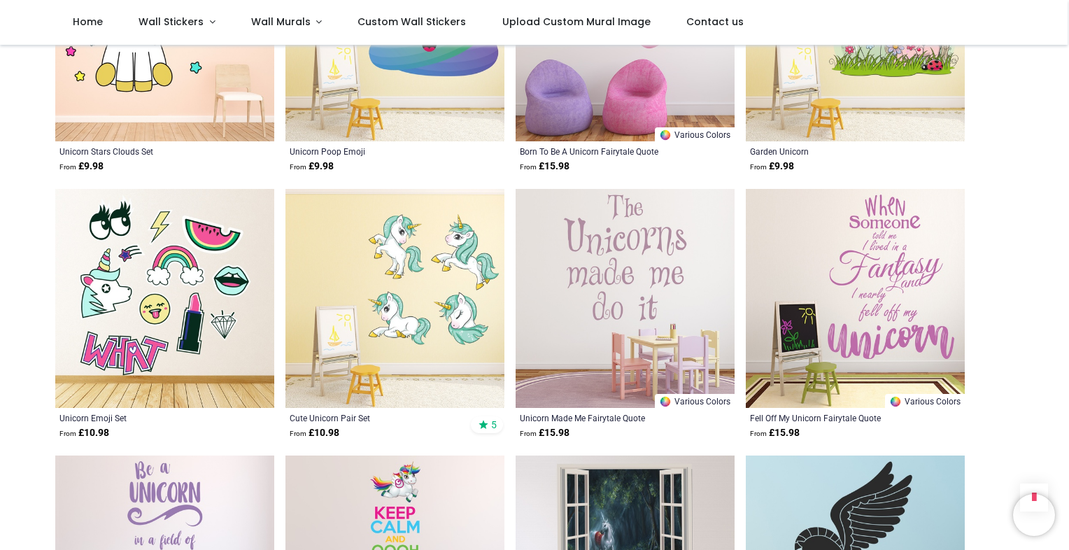
scroll to position [9700, 0]
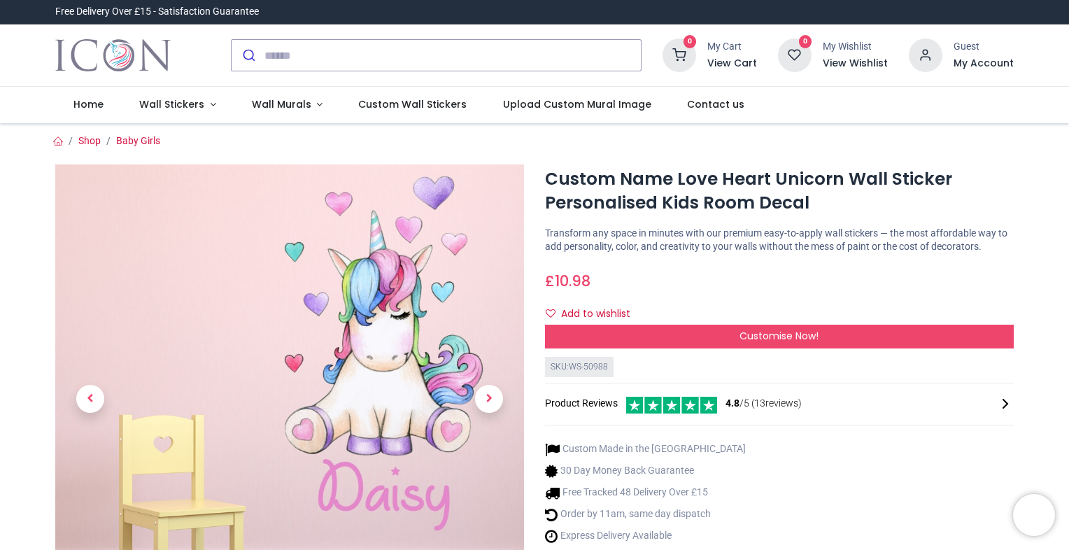
click at [689, 183] on h1 "Custom Name Love Heart Unicorn Wall Sticker Personalised Kids Room Decal" at bounding box center [779, 191] width 469 height 48
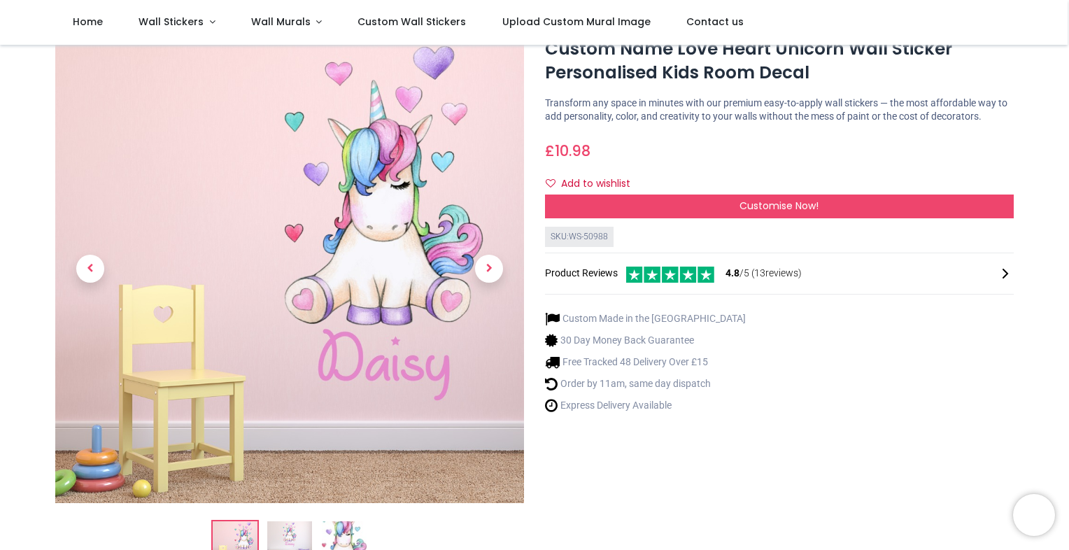
scroll to position [56, 0]
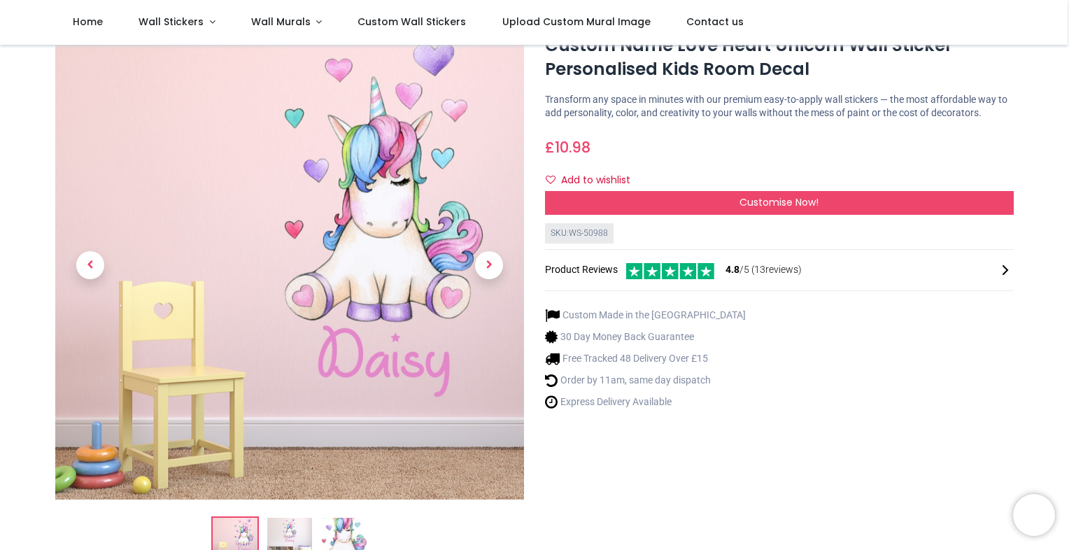
click at [286, 528] on img at bounding box center [289, 540] width 45 height 45
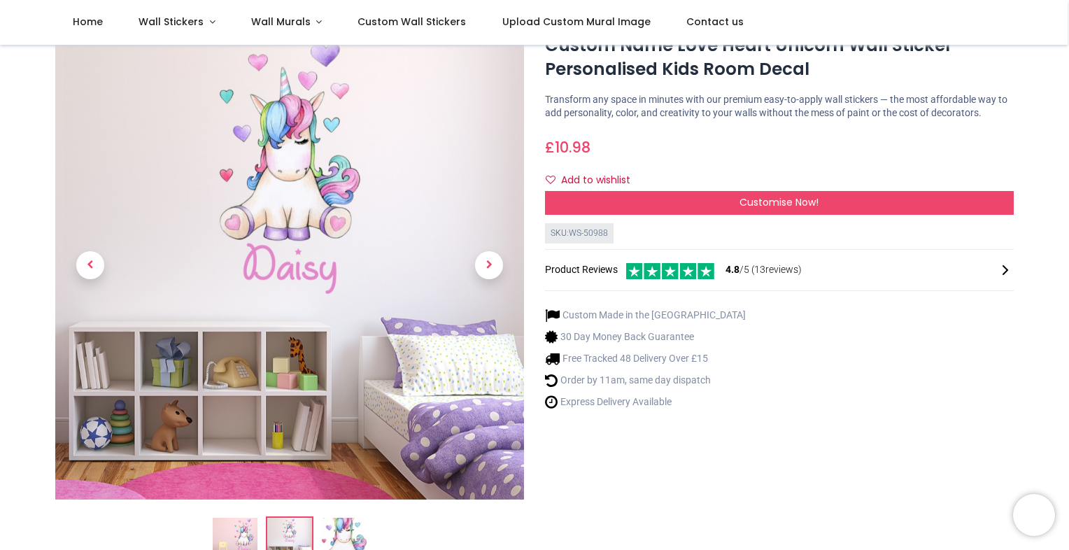
click at [341, 530] on img at bounding box center [344, 540] width 45 height 45
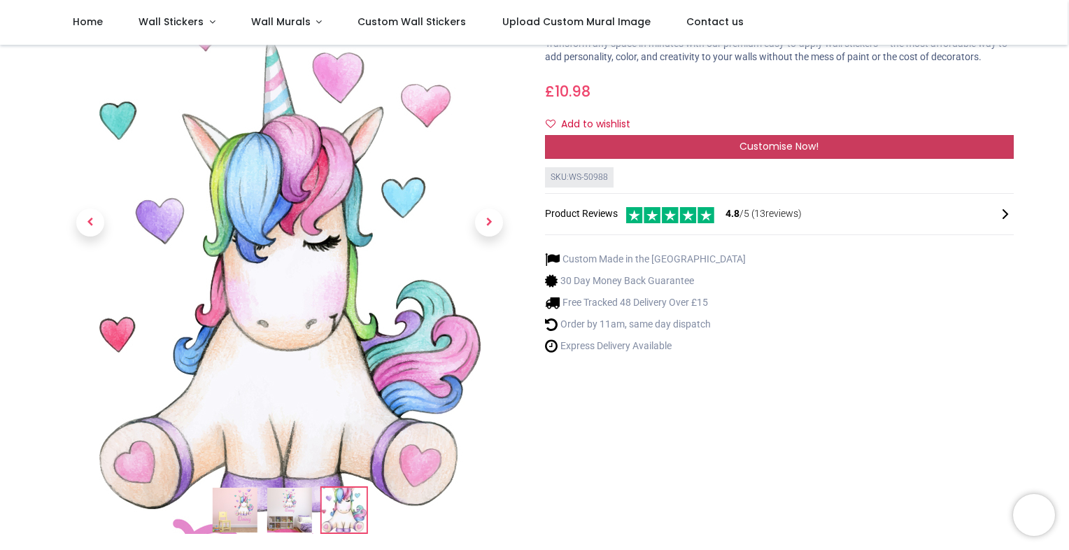
scroll to position [140, 0]
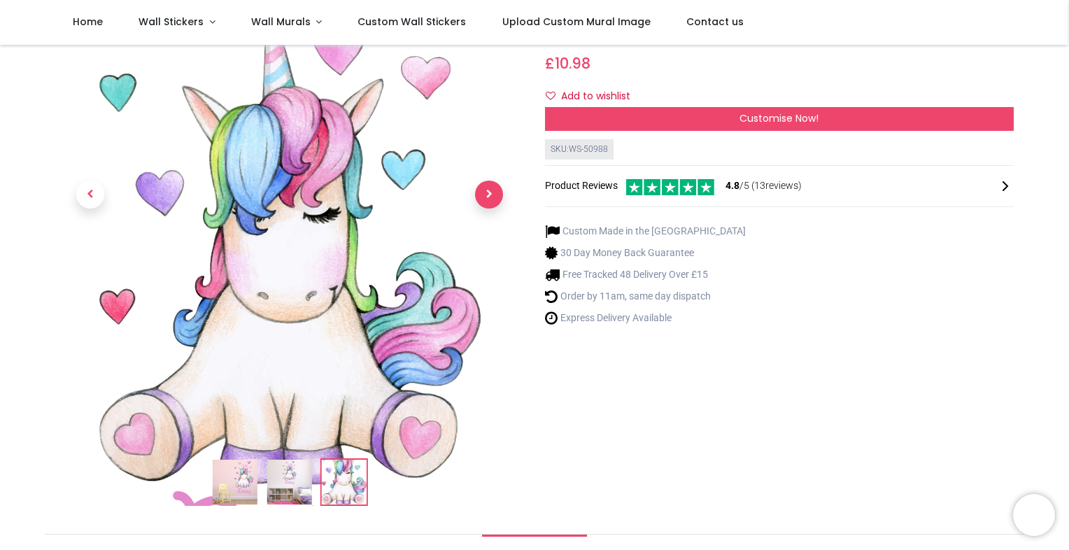
click at [496, 189] on span "Next" at bounding box center [489, 195] width 28 height 28
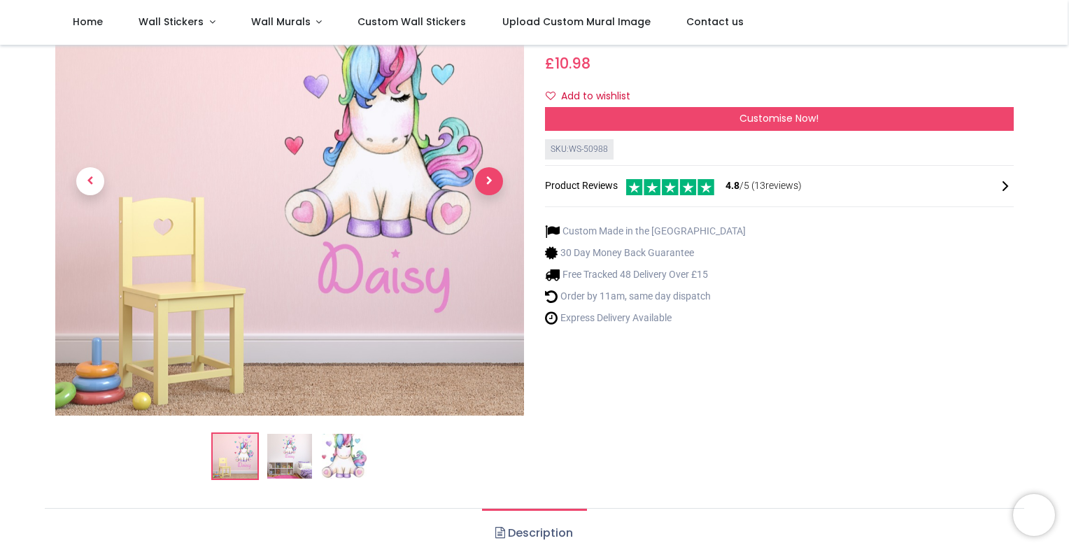
click at [496, 189] on span "Next" at bounding box center [489, 181] width 28 height 28
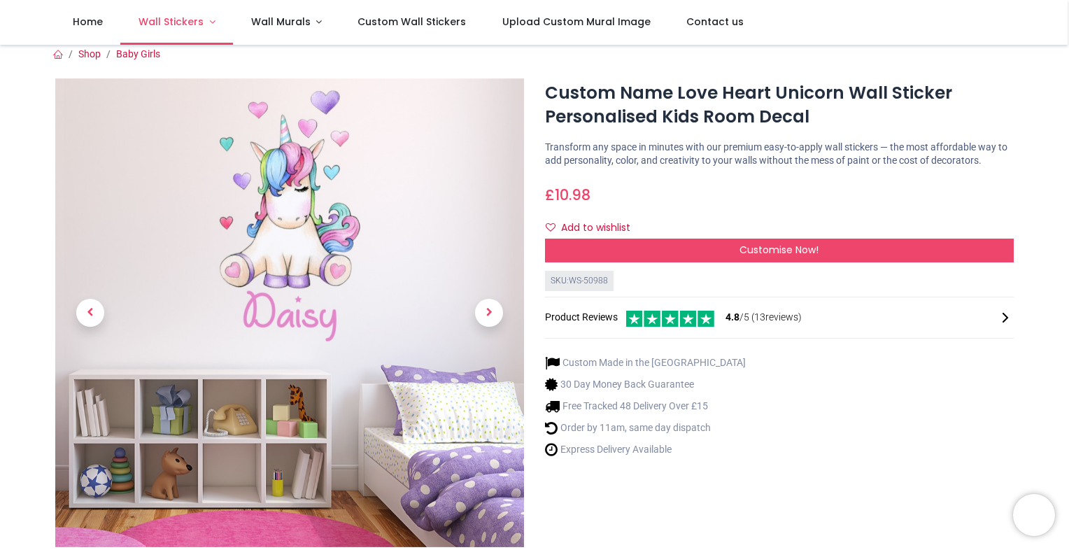
scroll to position [0, 0]
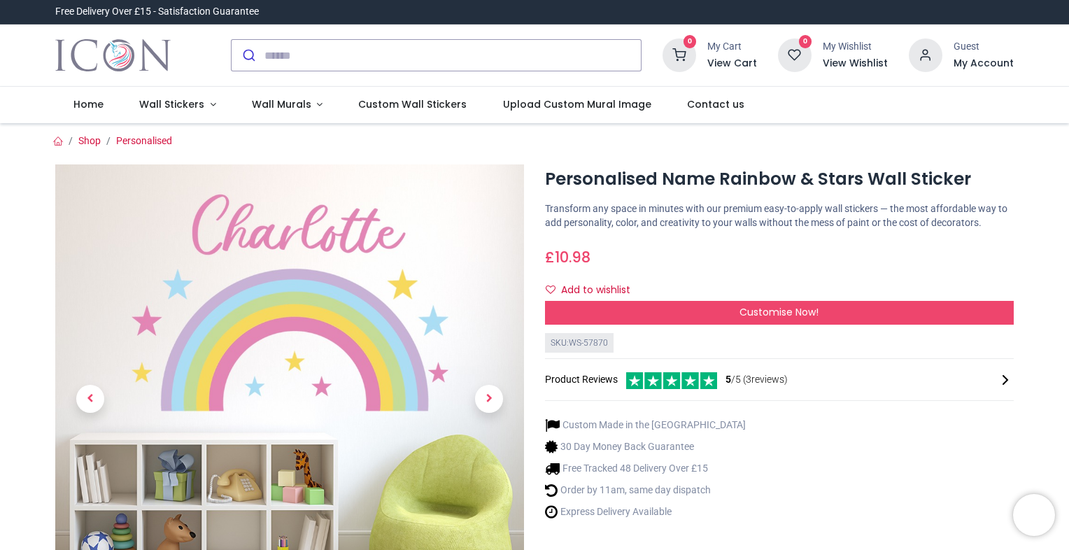
click at [0, 191] on html "Login • Register Home Wall Stickers" at bounding box center [534, 275] width 1069 height 550
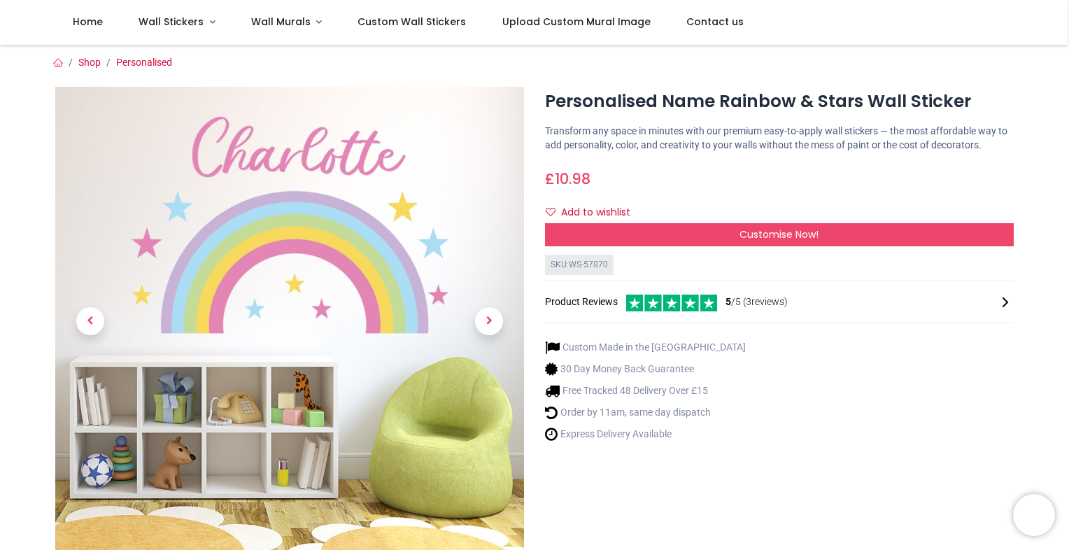
scroll to position [28, 0]
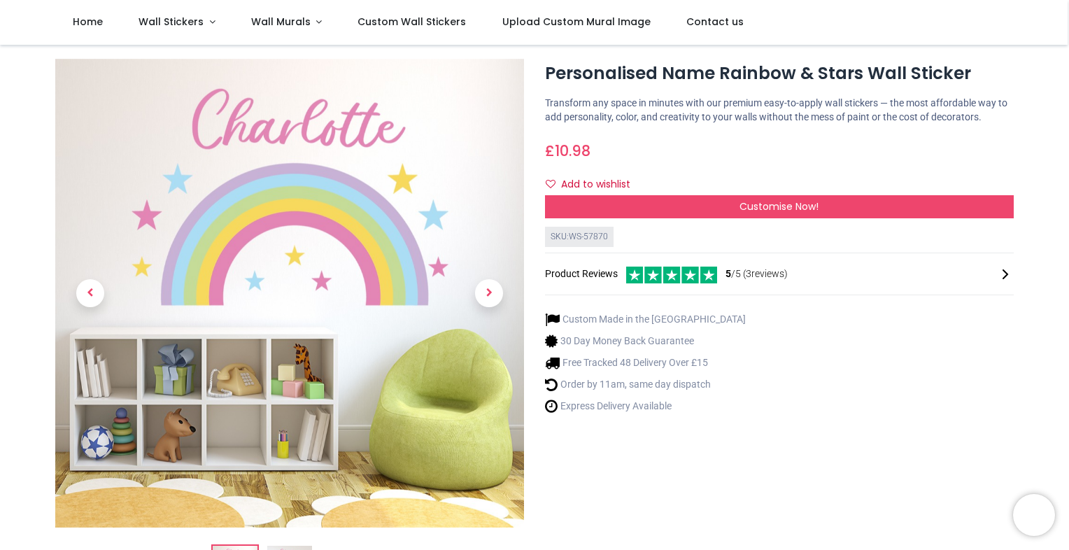
click at [0, 172] on html "Login • Register Home Wall Stickers" at bounding box center [534, 275] width 1069 height 550
click at [943, 108] on p "Transform any space in minutes with our premium easy-to-apply wall stickers — t…" at bounding box center [779, 110] width 469 height 27
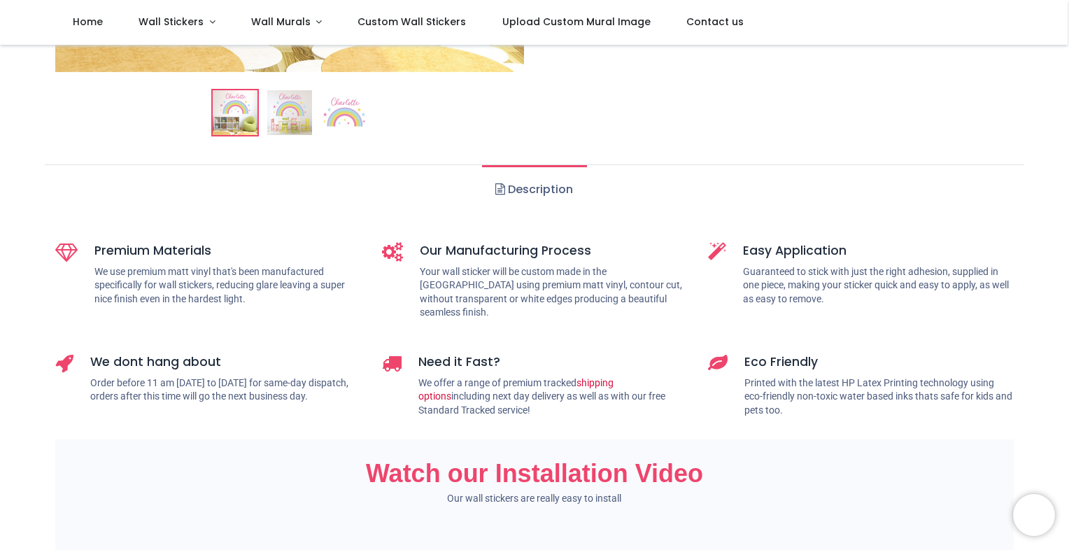
scroll to position [497, 0]
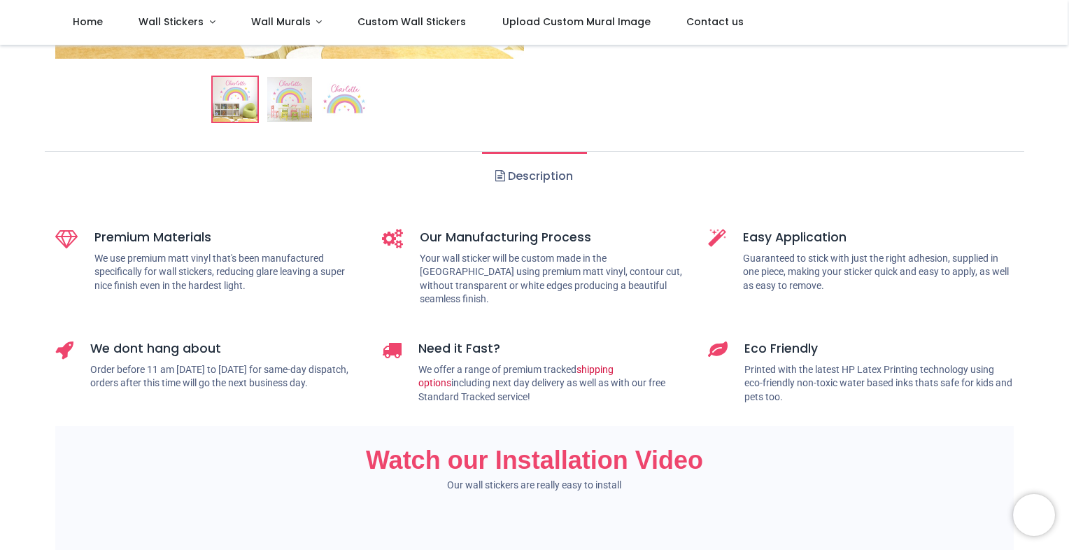
click at [514, 174] on link "Description" at bounding box center [534, 176] width 104 height 49
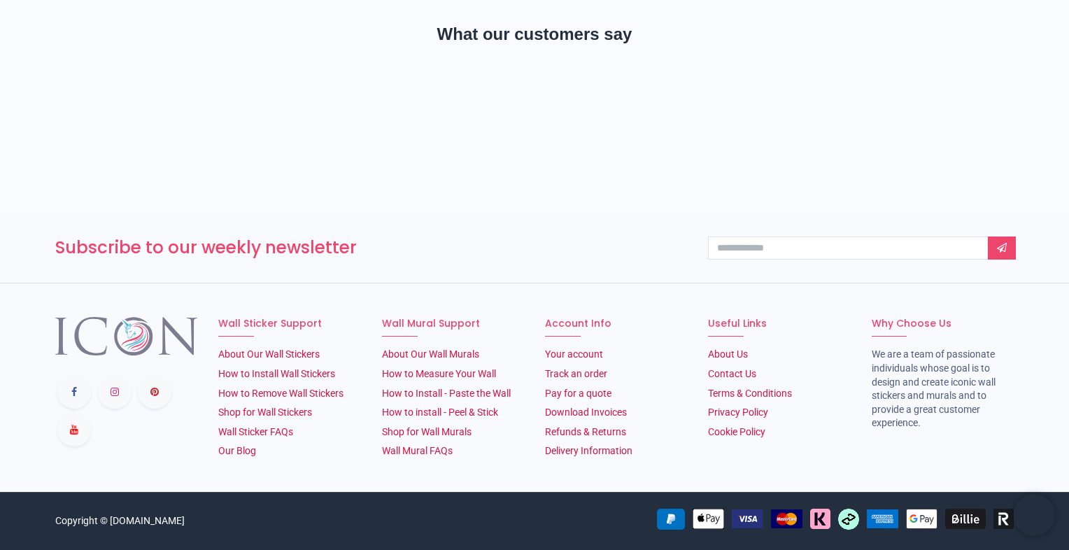
scroll to position [0, 0]
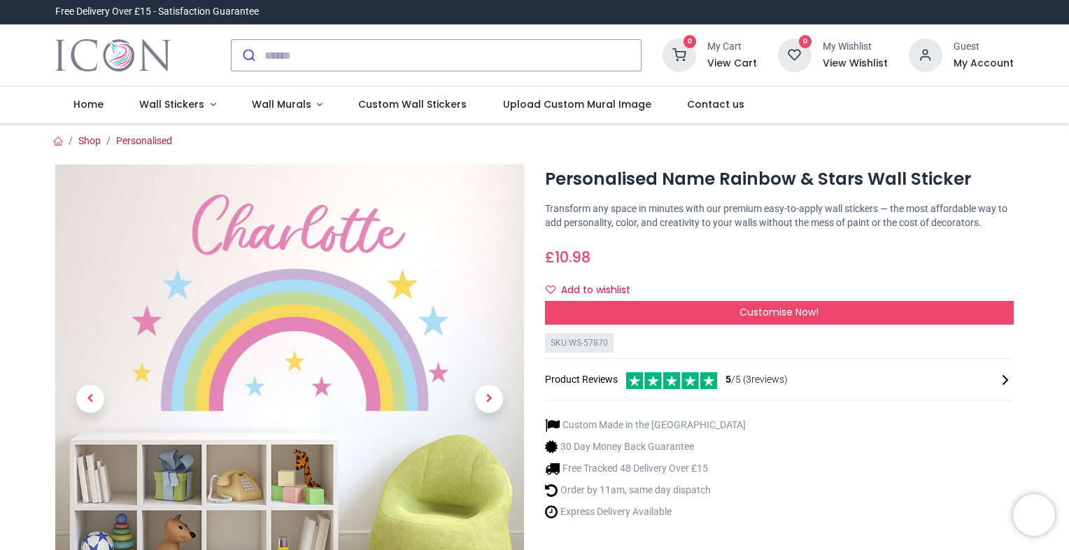
click at [586, 204] on p "Transform any space in minutes with our premium easy-to-apply wall stickers — t…" at bounding box center [779, 215] width 469 height 27
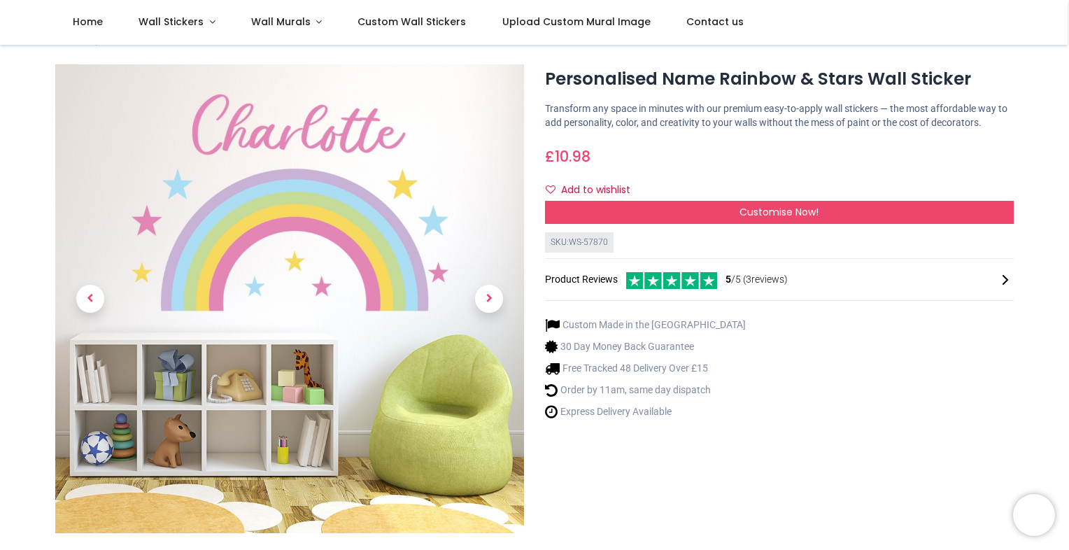
scroll to position [28, 0]
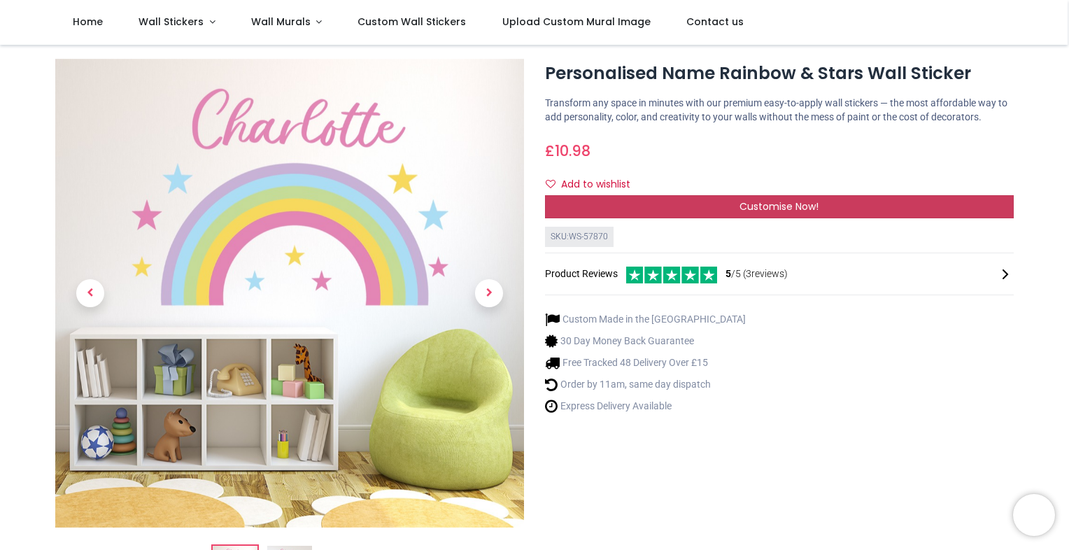
click at [695, 211] on div "Customise Now!" at bounding box center [779, 207] width 469 height 24
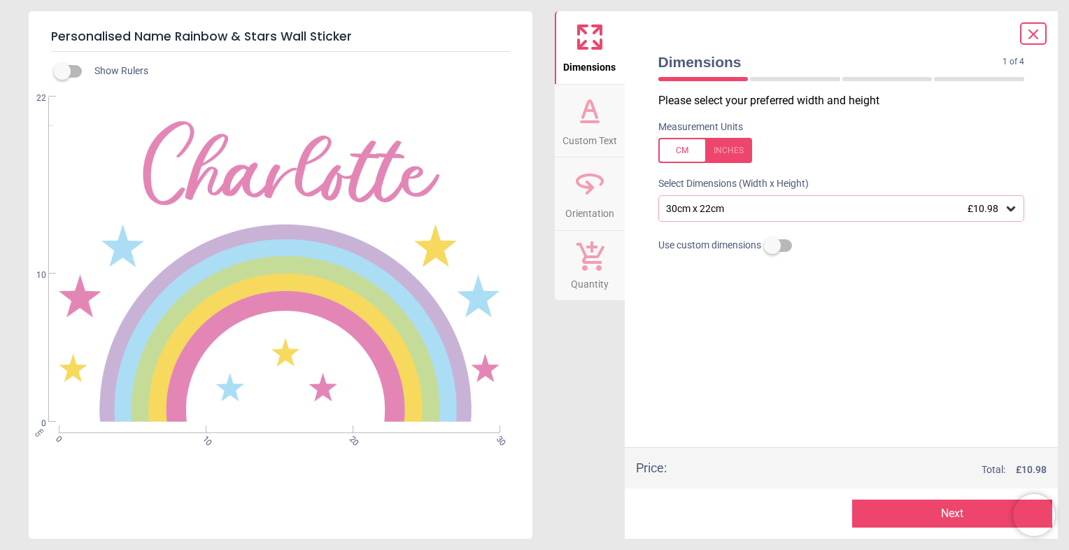
click at [787, 199] on div "30cm x 22cm £10.98" at bounding box center [841, 208] width 367 height 27
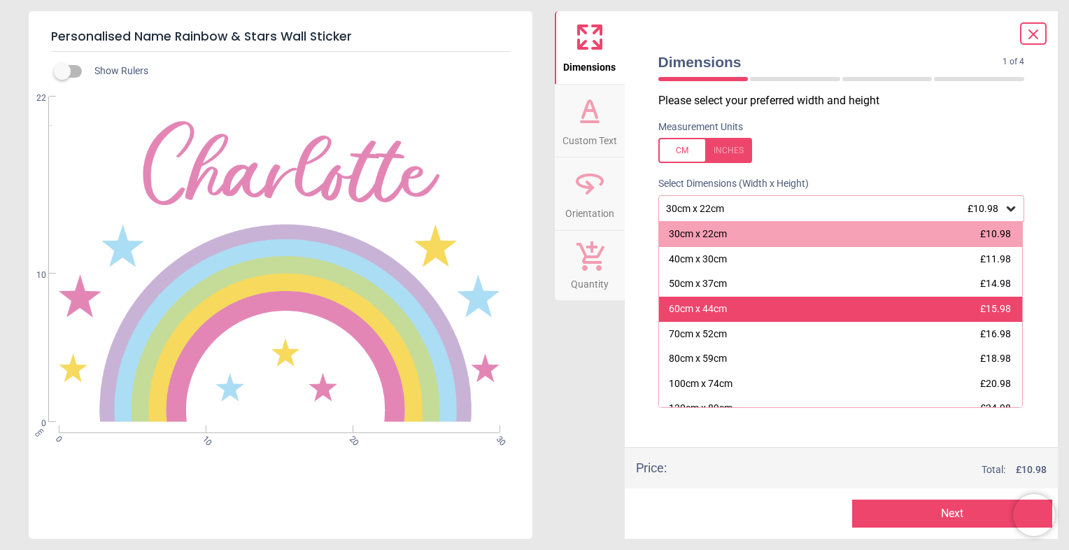
click at [857, 306] on div "60cm x 44cm £15.98" at bounding box center [841, 309] width 364 height 25
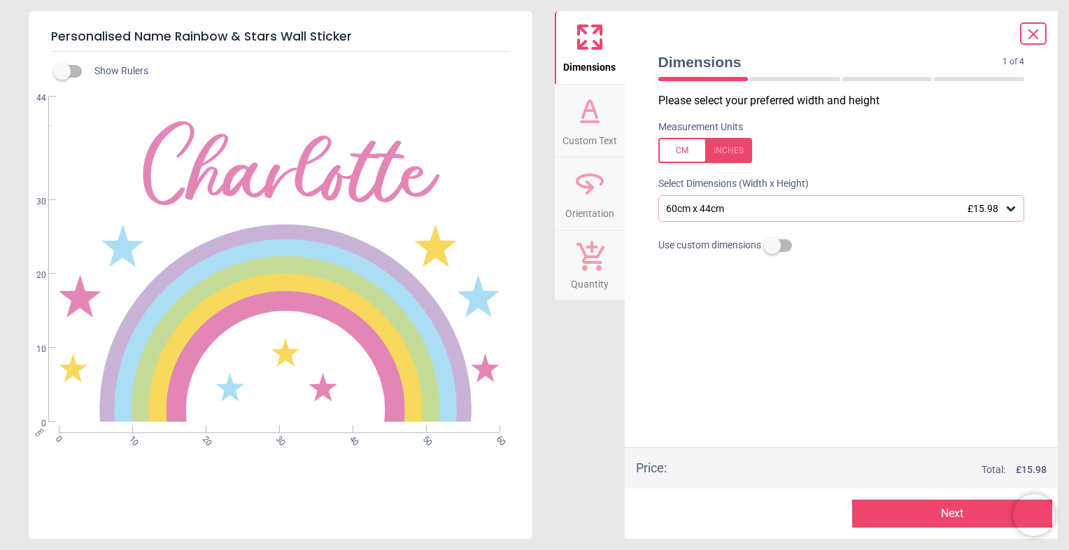
click at [602, 334] on div "Dimensions Custom Text Orientation Quantity" at bounding box center [590, 275] width 70 height 528
click at [583, 127] on span "Custom Text" at bounding box center [590, 137] width 55 height 21
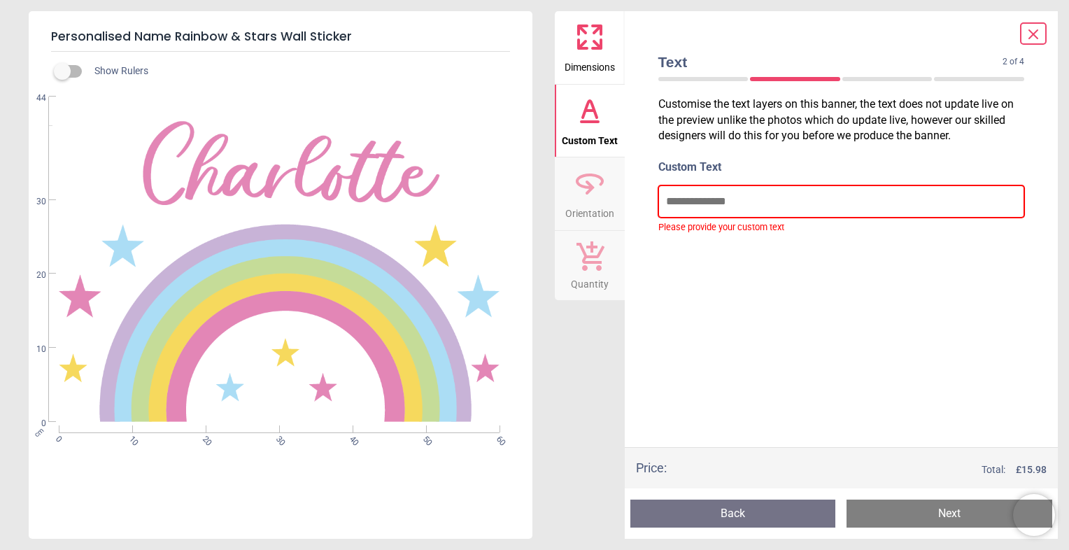
drag, startPoint x: 767, startPoint y: 203, endPoint x: 716, endPoint y: 201, distance: 51.1
click at [716, 201] on input "text" at bounding box center [841, 201] width 367 height 32
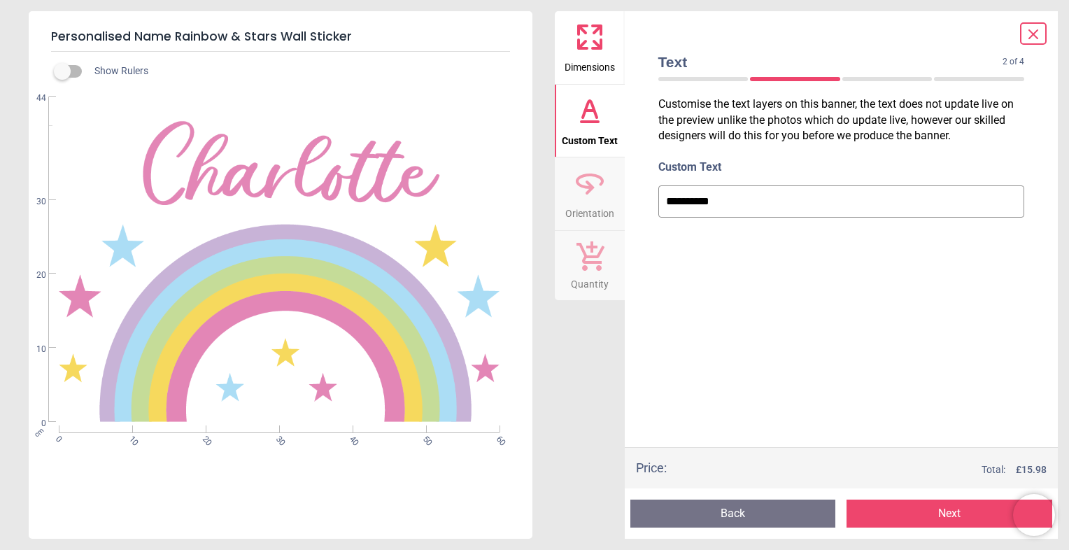
type input "**********"
click at [871, 287] on div "**********" at bounding box center [841, 270] width 389 height 354
click at [590, 338] on div "Dimensions Custom Text Orientation Quantity" at bounding box center [590, 275] width 70 height 528
click at [1033, 35] on icon at bounding box center [1033, 34] width 8 height 8
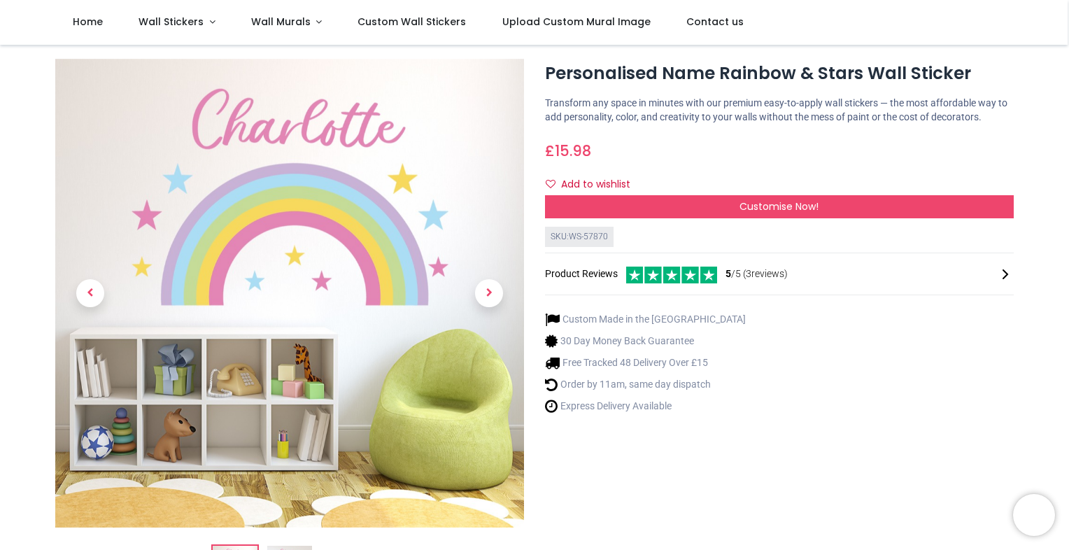
click at [1033, 35] on nav "0 0 Home Wall Stickers" at bounding box center [534, 22] width 1068 height 45
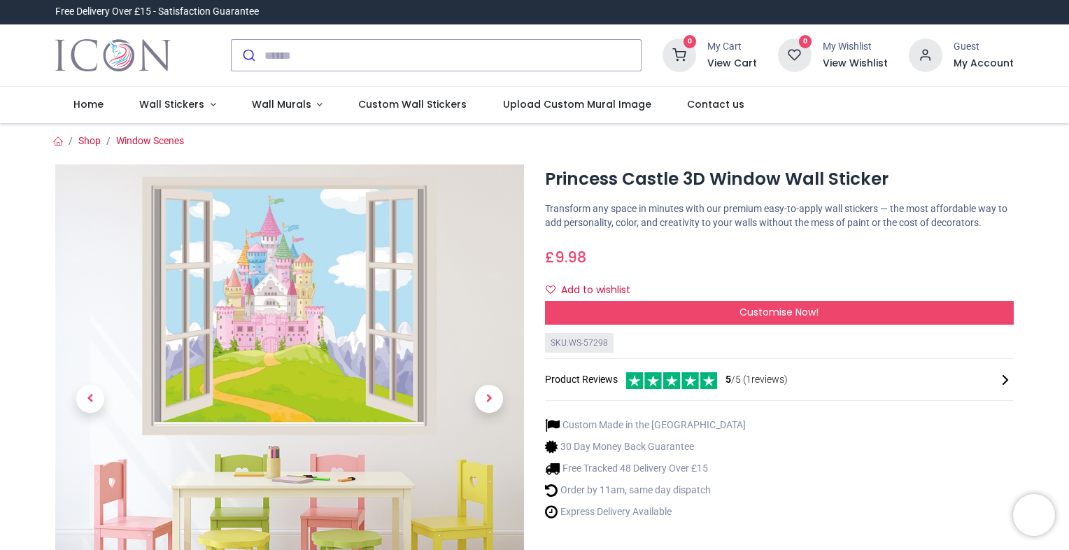
click at [0, 261] on html "Login • Register Home Wall Stickers" at bounding box center [534, 275] width 1069 height 550
